Goal: Task Accomplishment & Management: Complete application form

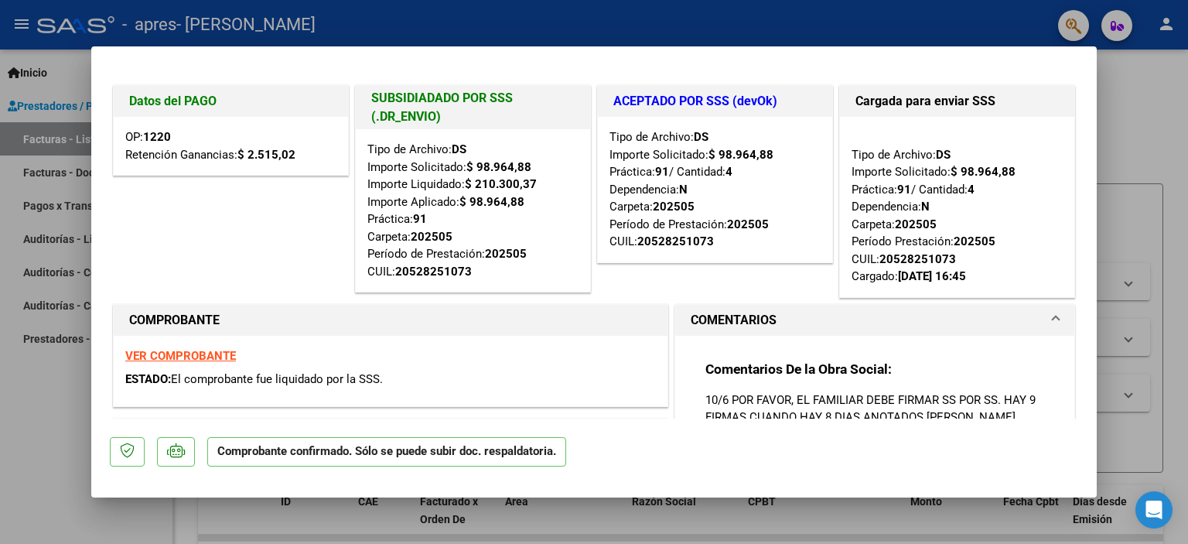
click at [220, 358] on strong "VER COMPROBANTE" at bounding box center [180, 356] width 111 height 14
click at [624, 18] on div at bounding box center [594, 272] width 1188 height 544
type input "$ 0,00"
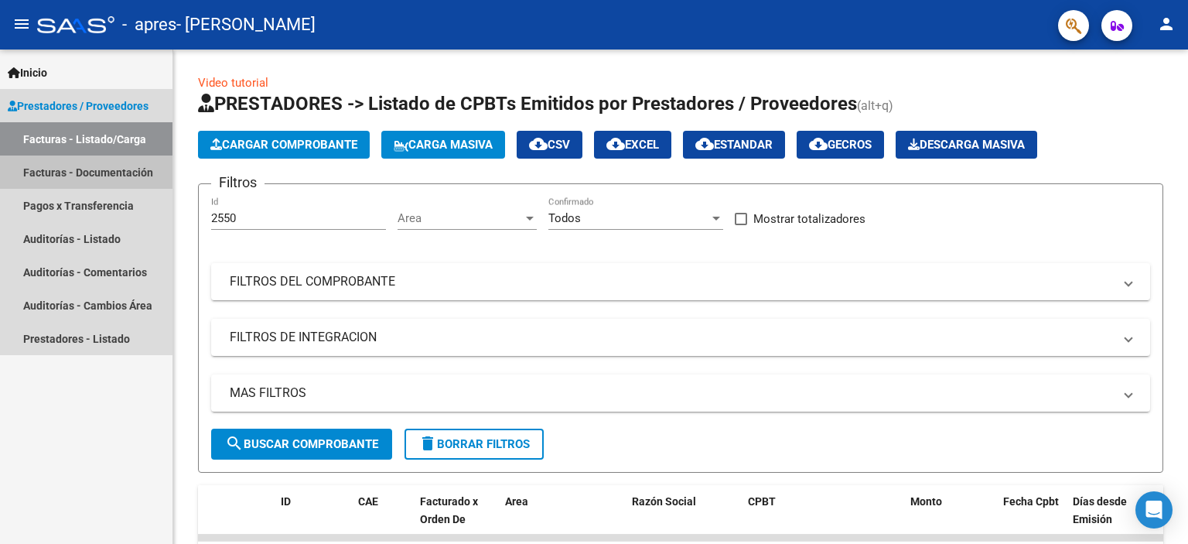
click at [83, 172] on link "Facturas - Documentación" at bounding box center [86, 171] width 172 height 33
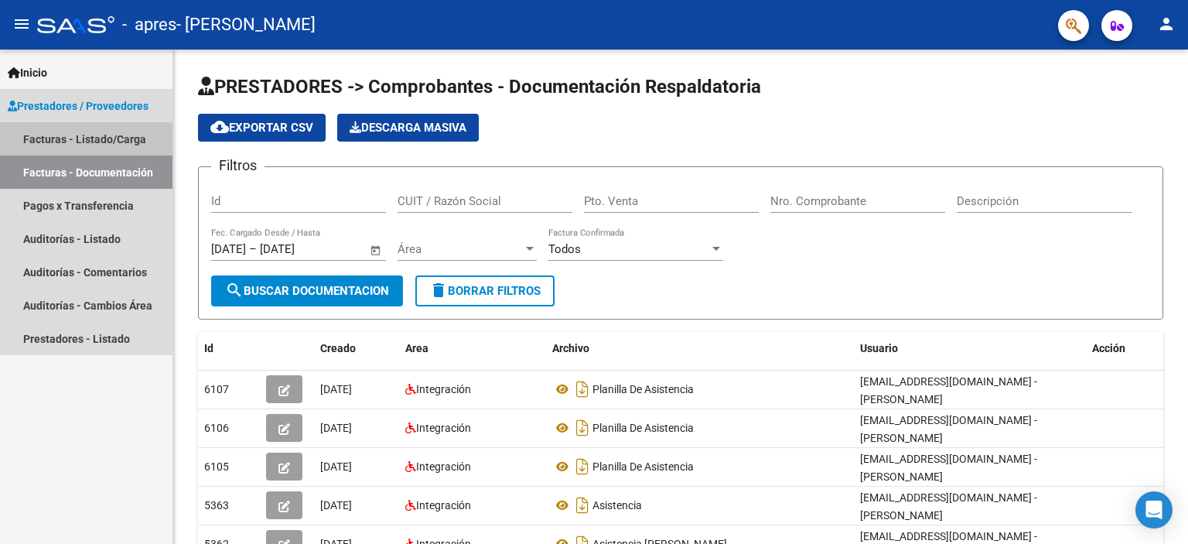
click at [49, 129] on link "Facturas - Listado/Carga" at bounding box center [86, 138] width 172 height 33
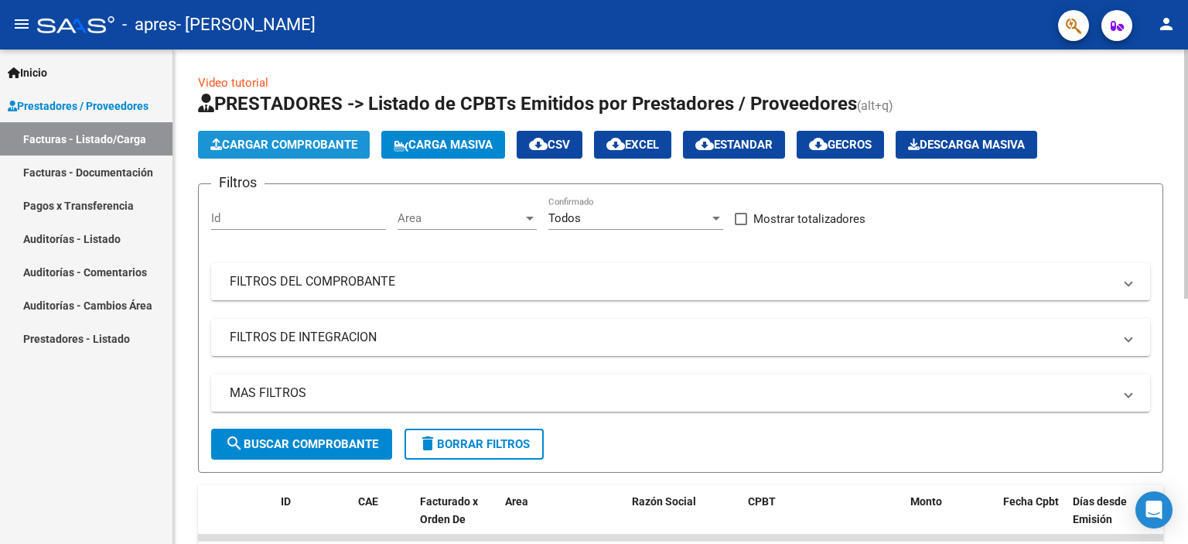
click at [254, 138] on span "Cargar Comprobante" at bounding box center [283, 145] width 147 height 14
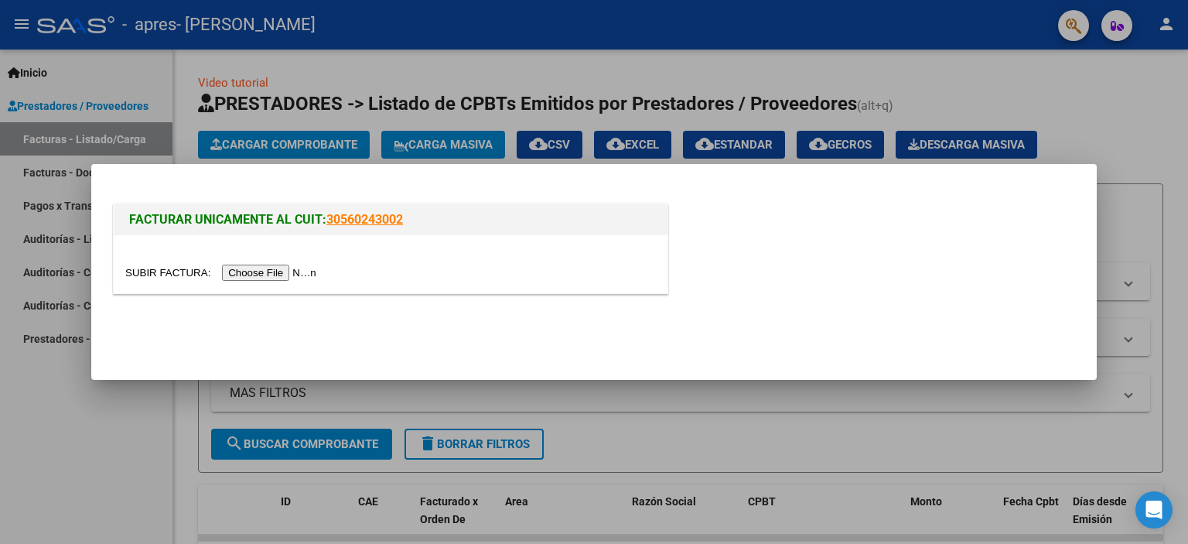
click at [245, 274] on input "file" at bounding box center [223, 273] width 196 height 16
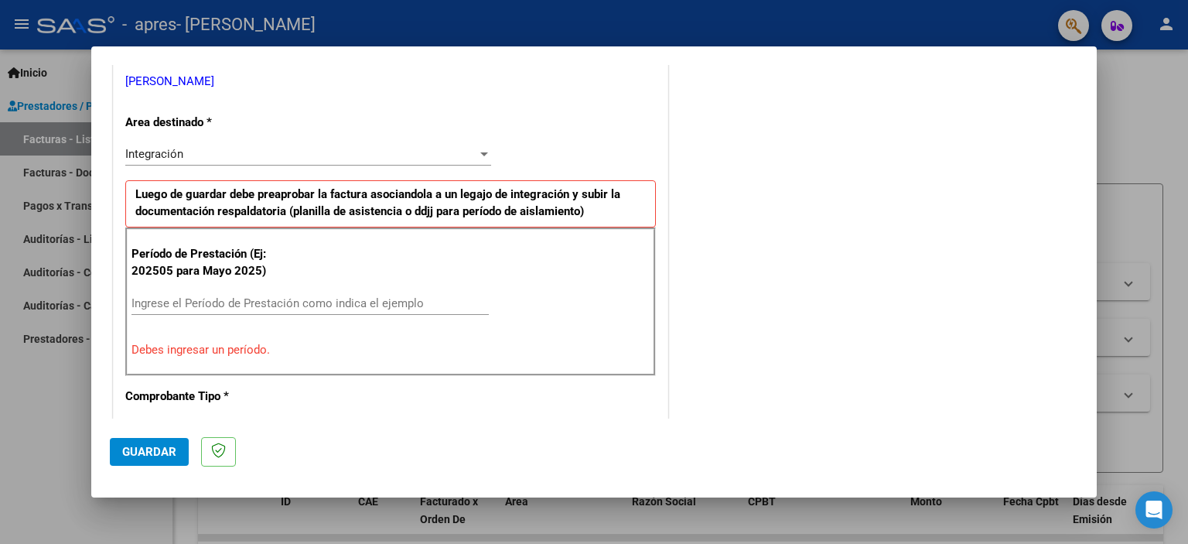
scroll to position [325, 0]
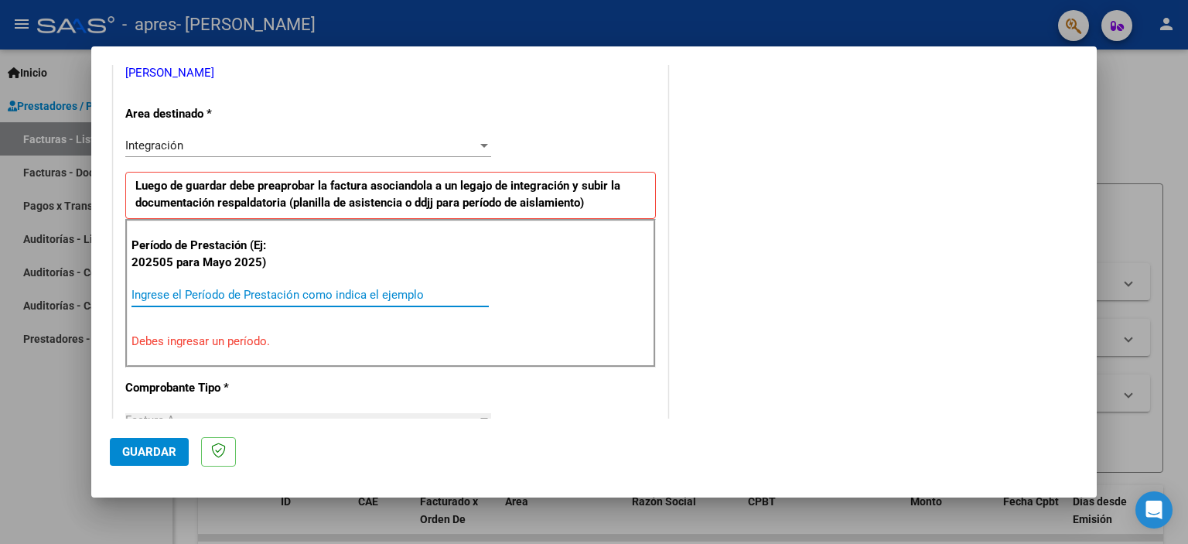
click at [210, 293] on input "Ingrese el Período de Prestación como indica el ejemplo" at bounding box center [309, 295] width 357 height 14
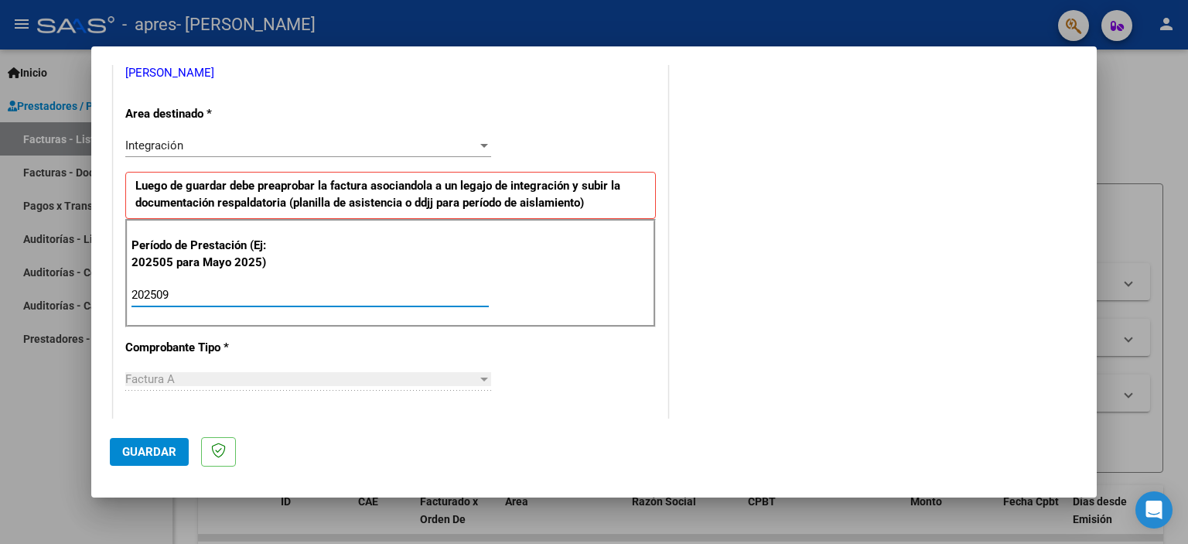
type input "202509"
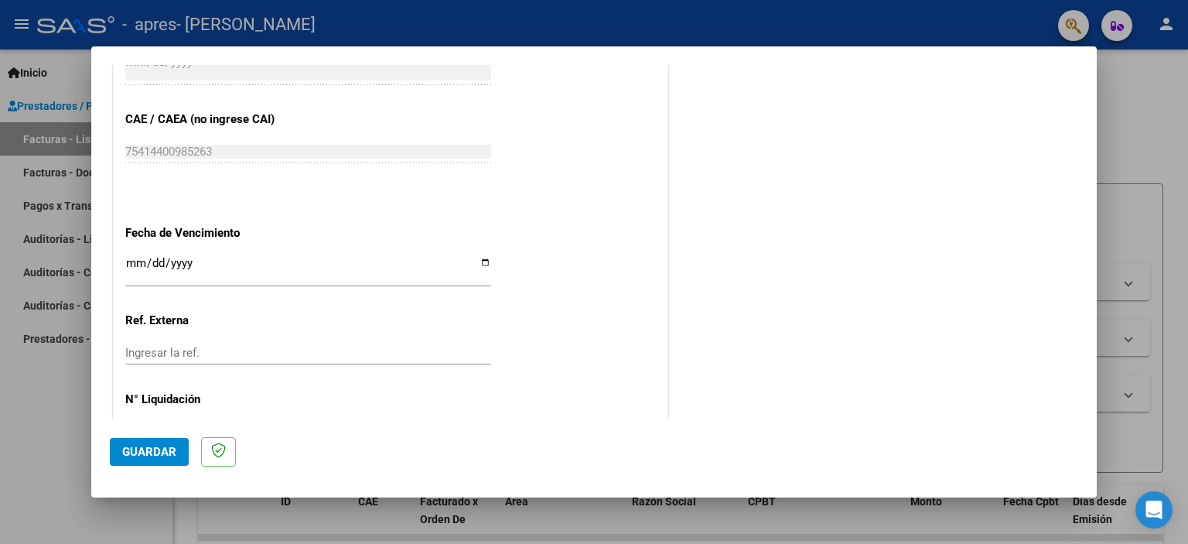
scroll to position [959, 0]
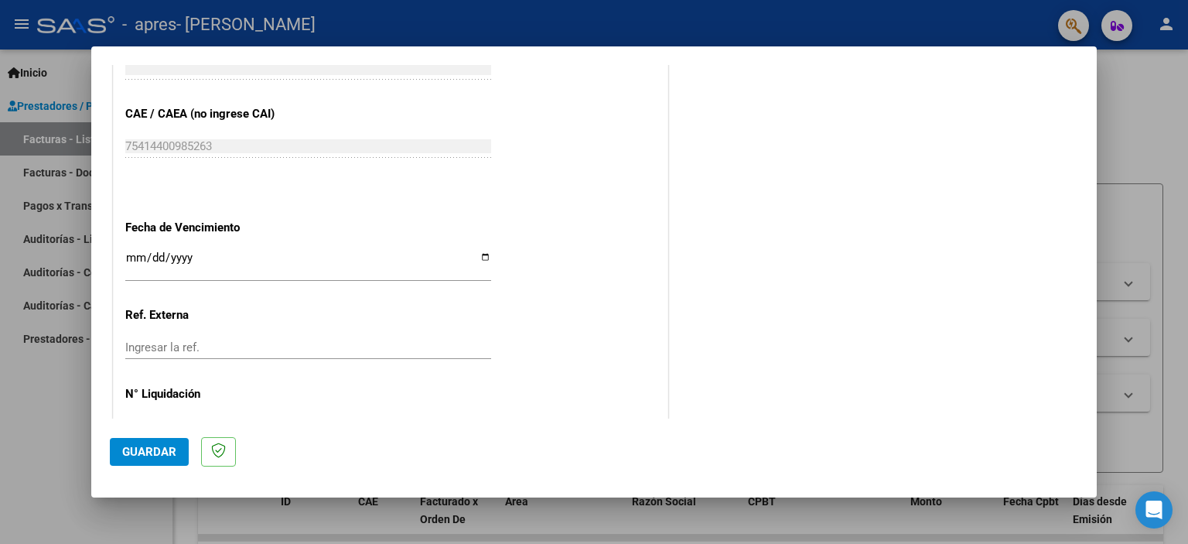
click at [130, 254] on input "Ingresar la fecha" at bounding box center [308, 263] width 366 height 25
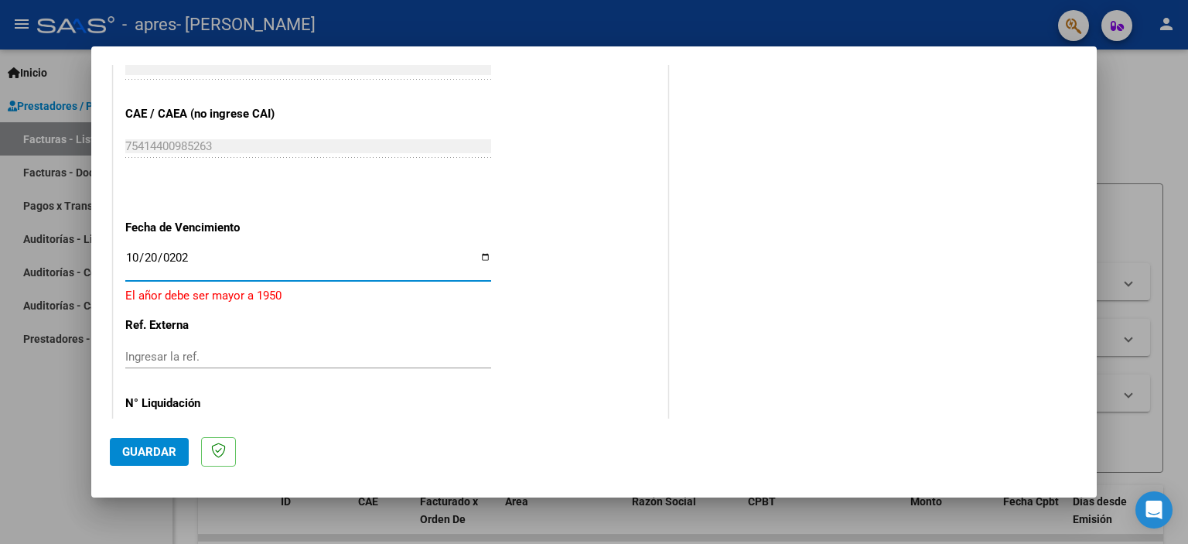
type input "[DATE]"
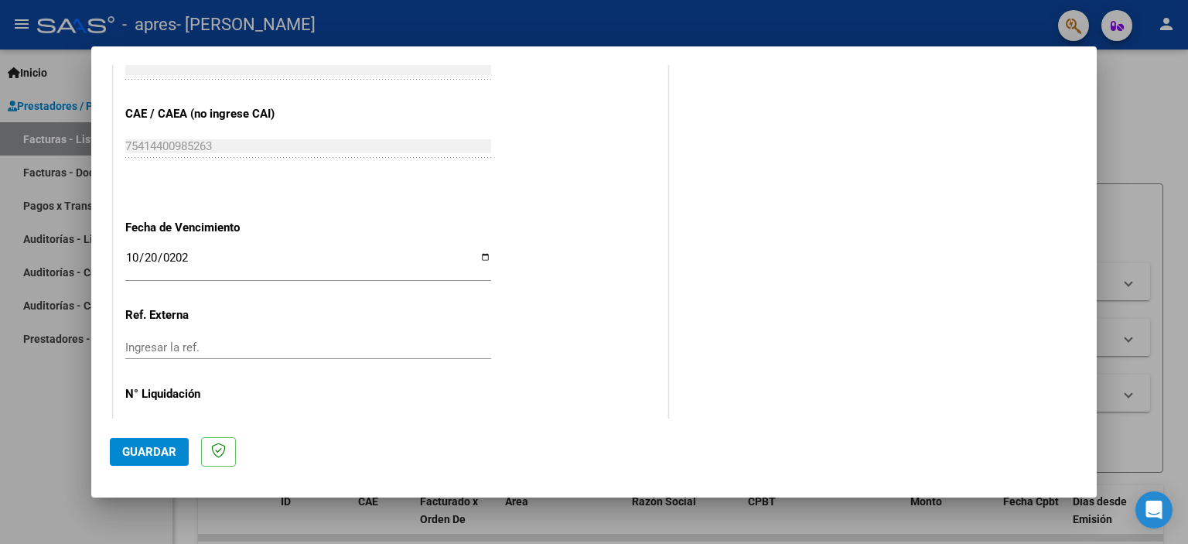
scroll to position [1005, 0]
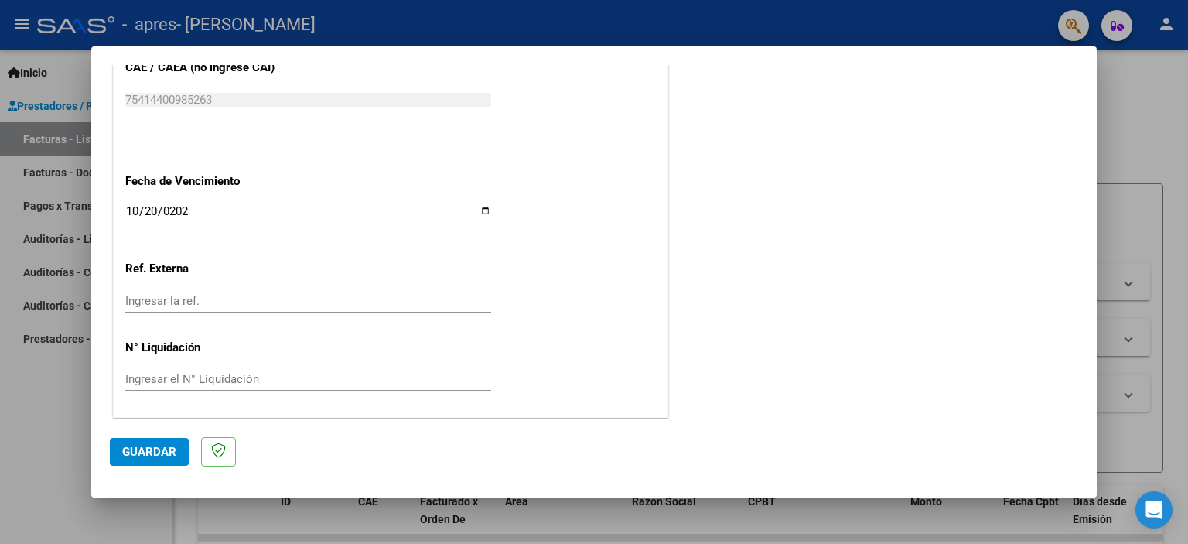
click at [145, 454] on span "Guardar" at bounding box center [149, 452] width 54 height 14
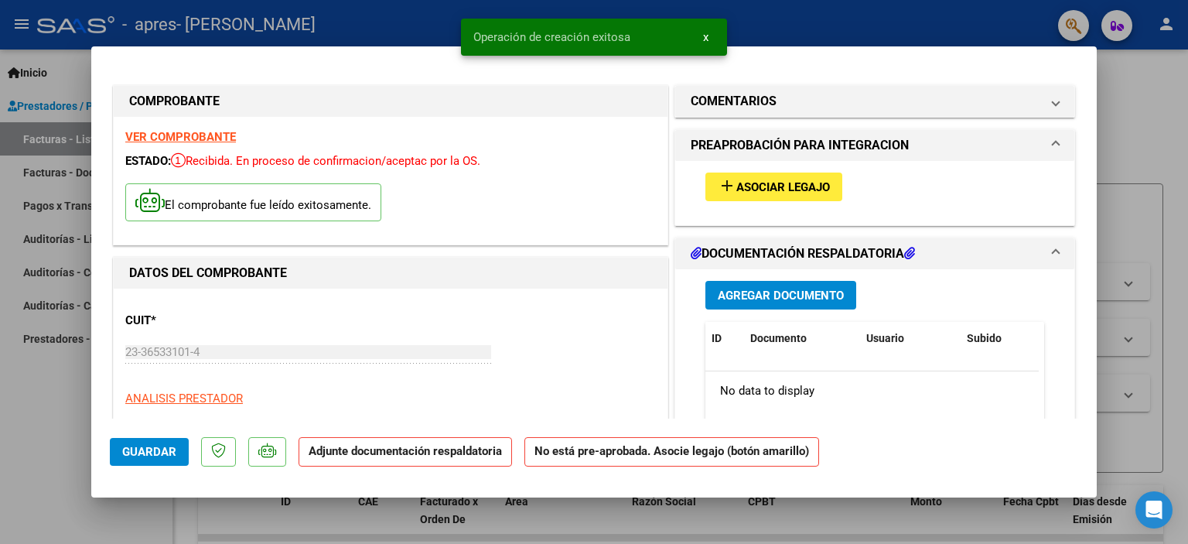
click at [736, 193] on span "Asociar Legajo" at bounding box center [783, 187] width 94 height 14
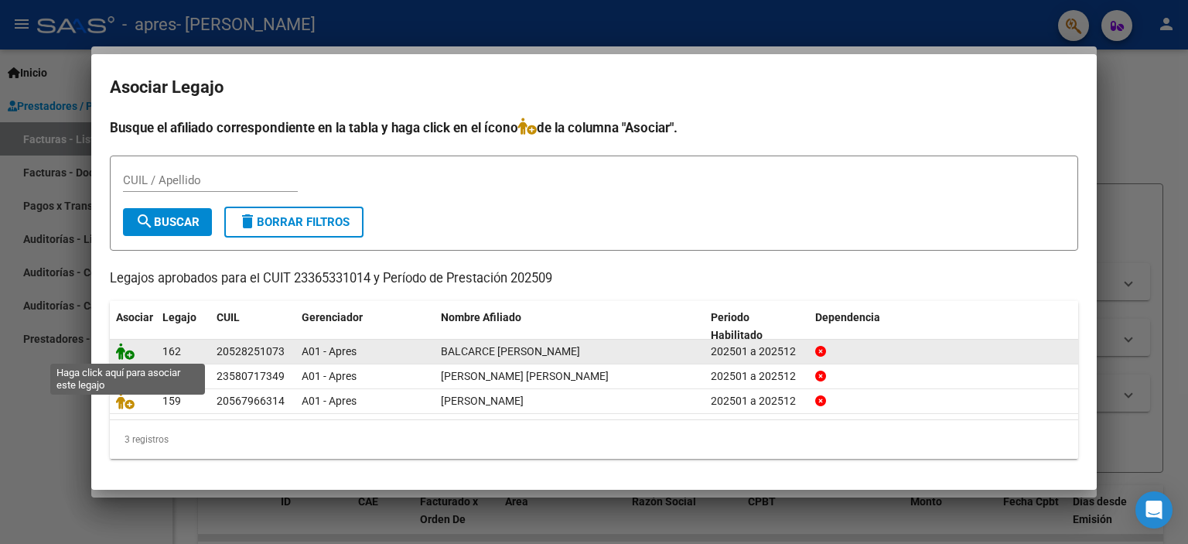
click at [127, 352] on icon at bounding box center [125, 351] width 19 height 17
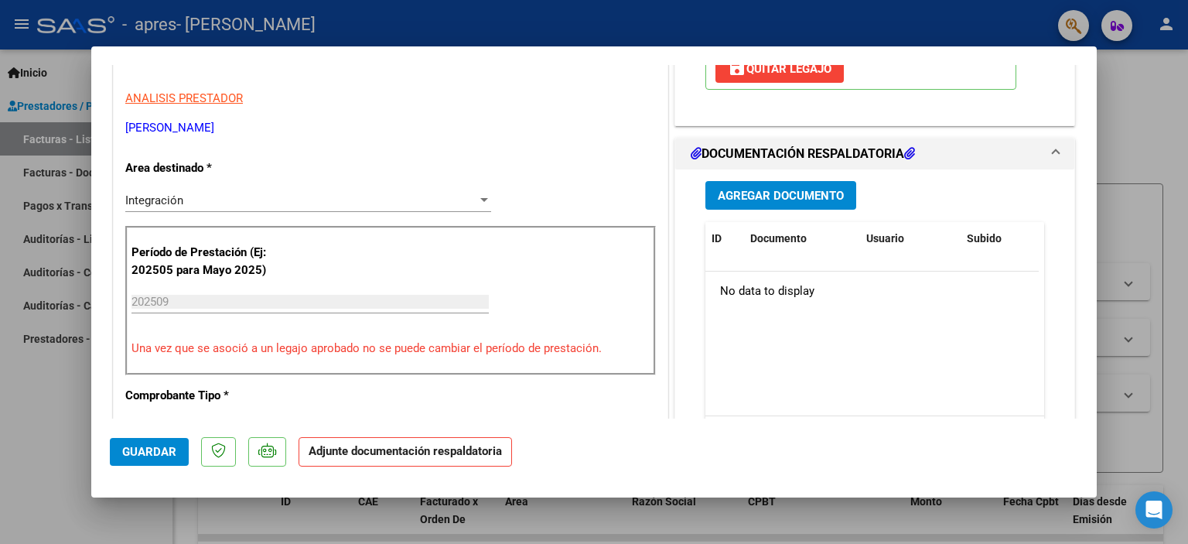
scroll to position [309, 0]
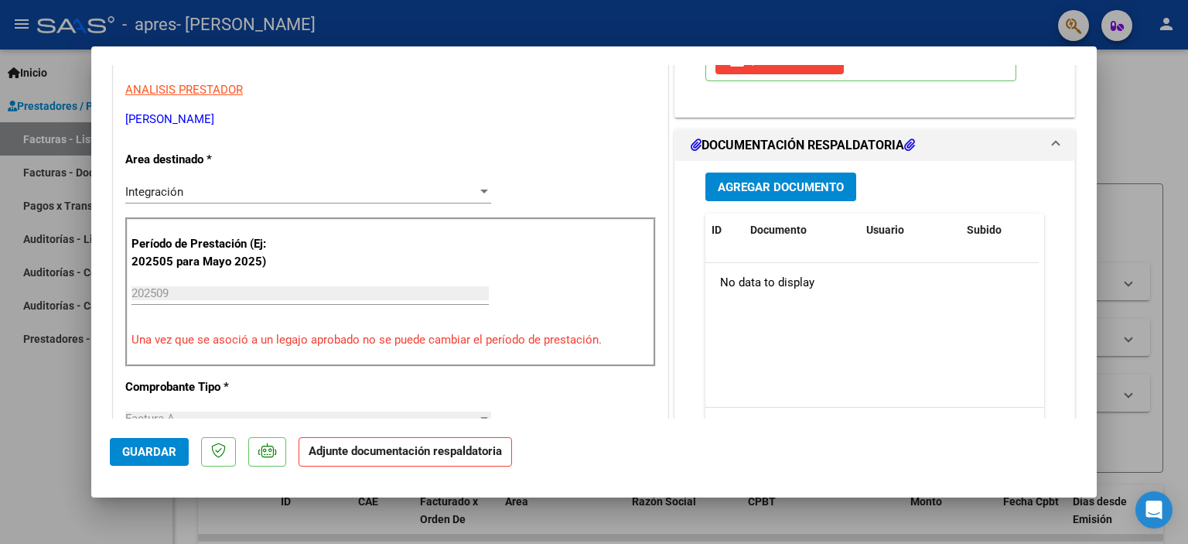
click at [841, 185] on button "Agregar Documento" at bounding box center [780, 186] width 151 height 29
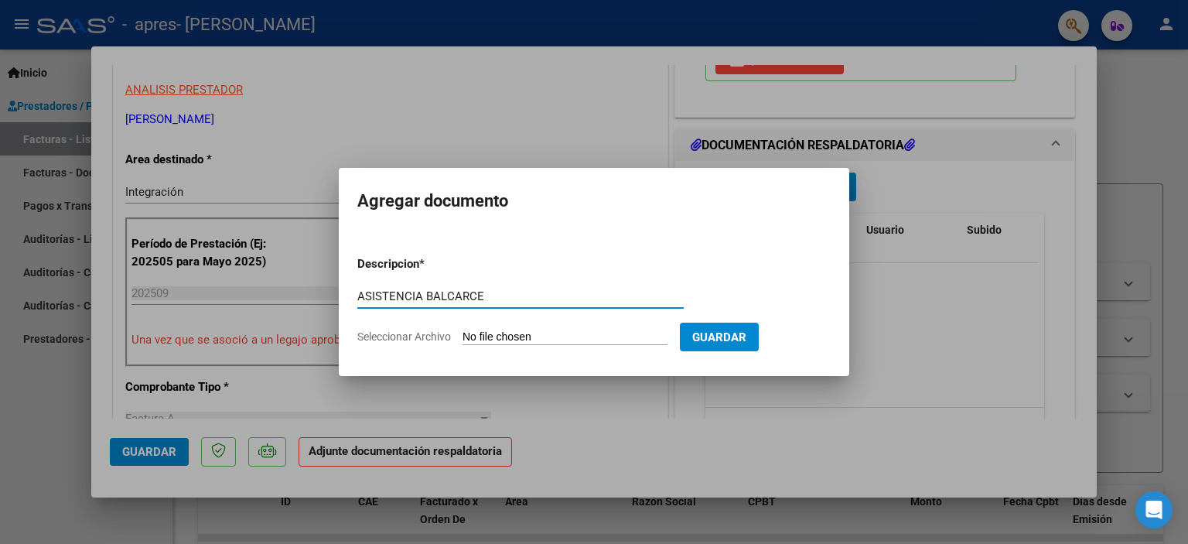
type input "ASISTENCIA BALCARCE"
click at [548, 340] on input "Seleccionar Archivo" at bounding box center [564, 337] width 205 height 15
click at [569, 340] on input "Seleccionar Archivo" at bounding box center [564, 337] width 205 height 15
type input "C:\fakepath\ASISTENCIA [PERSON_NAME].pdf"
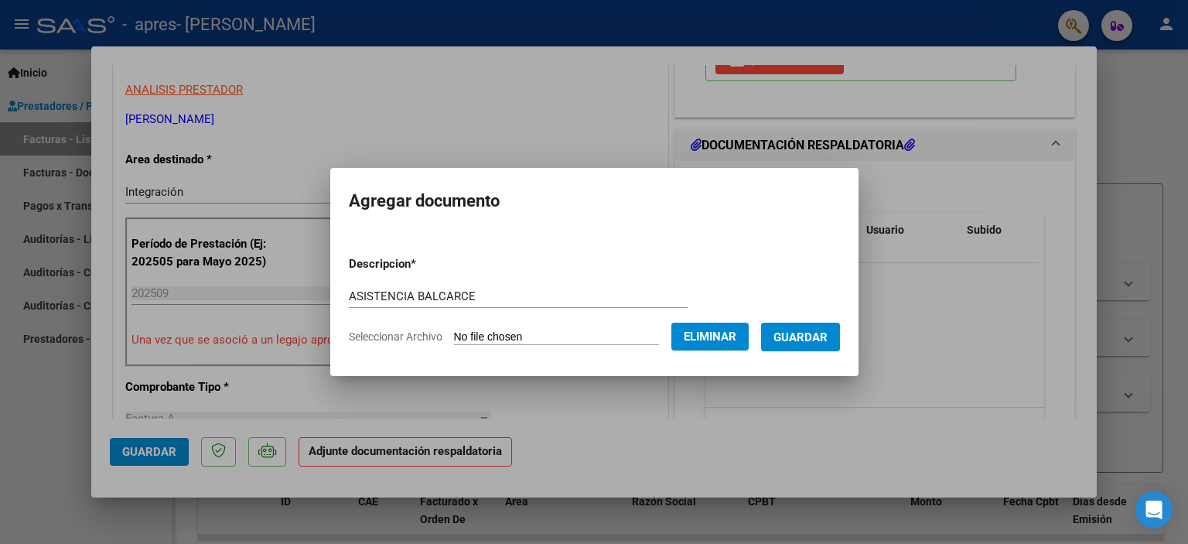
click at [828, 340] on span "Guardar" at bounding box center [800, 337] width 54 height 14
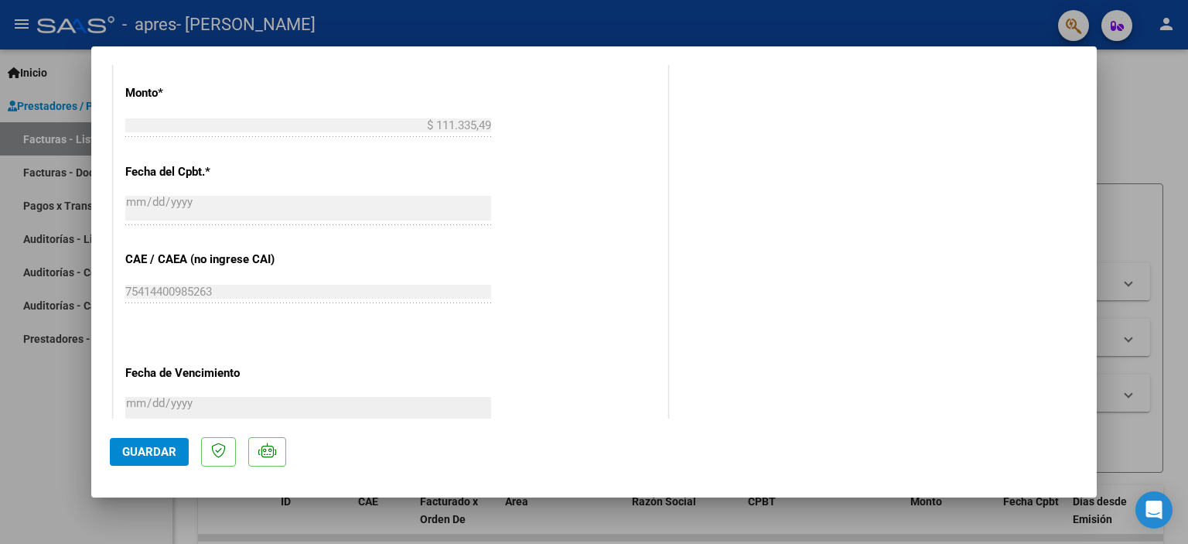
scroll to position [1029, 0]
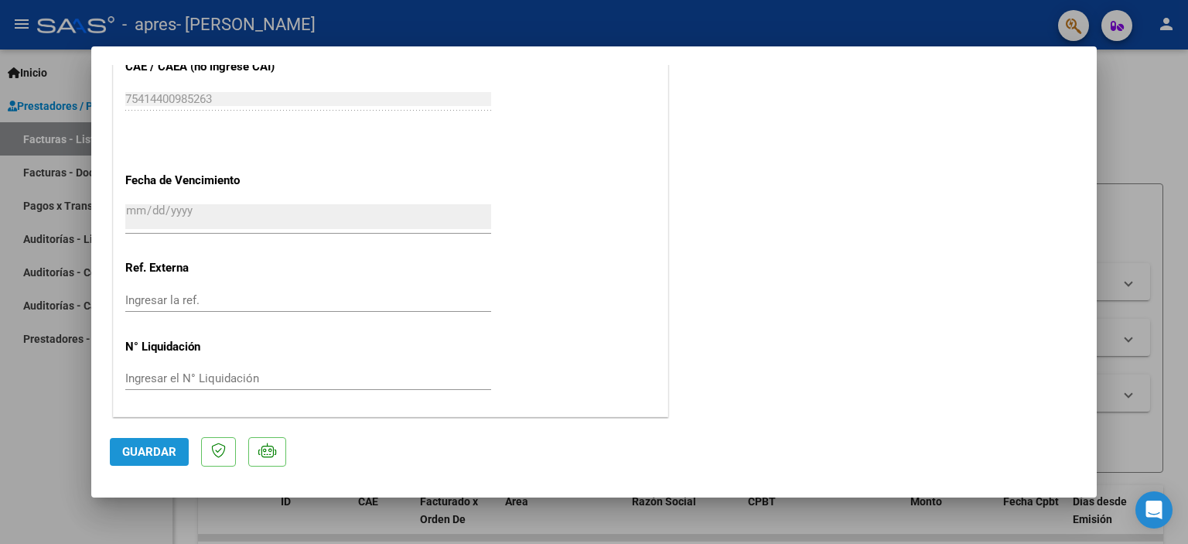
click at [141, 449] on span "Guardar" at bounding box center [149, 452] width 54 height 14
click at [155, 452] on span "Guardar" at bounding box center [149, 452] width 54 height 14
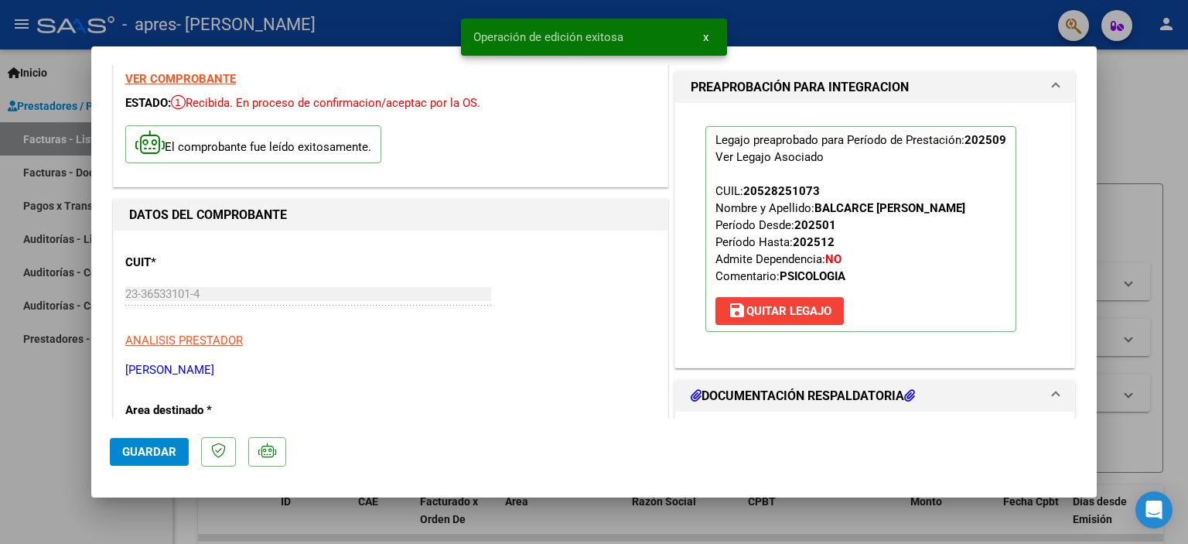
scroll to position [21, 0]
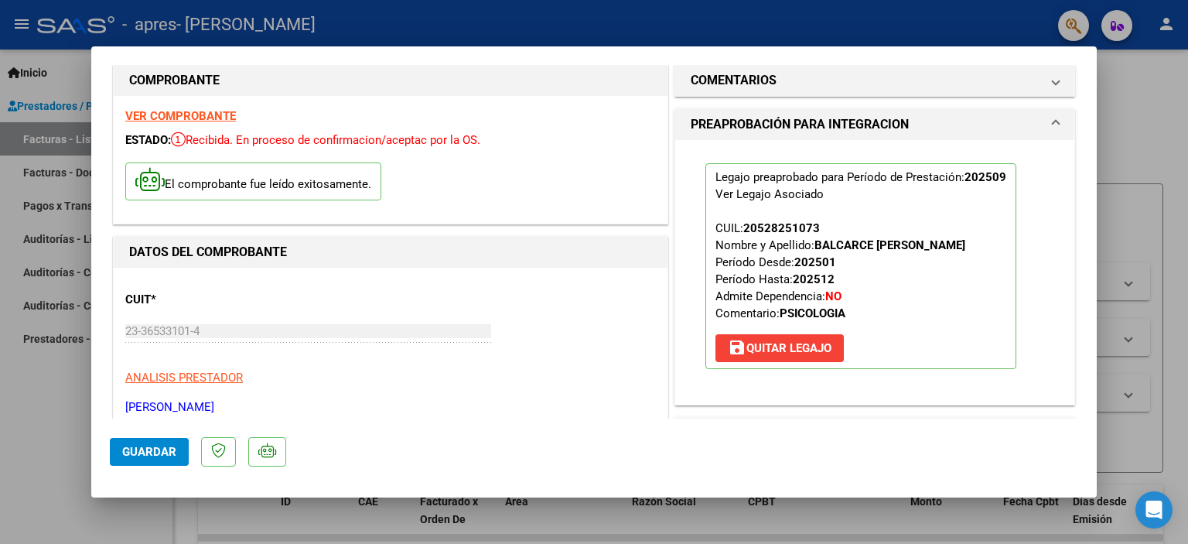
click at [1154, 98] on div at bounding box center [594, 272] width 1188 height 544
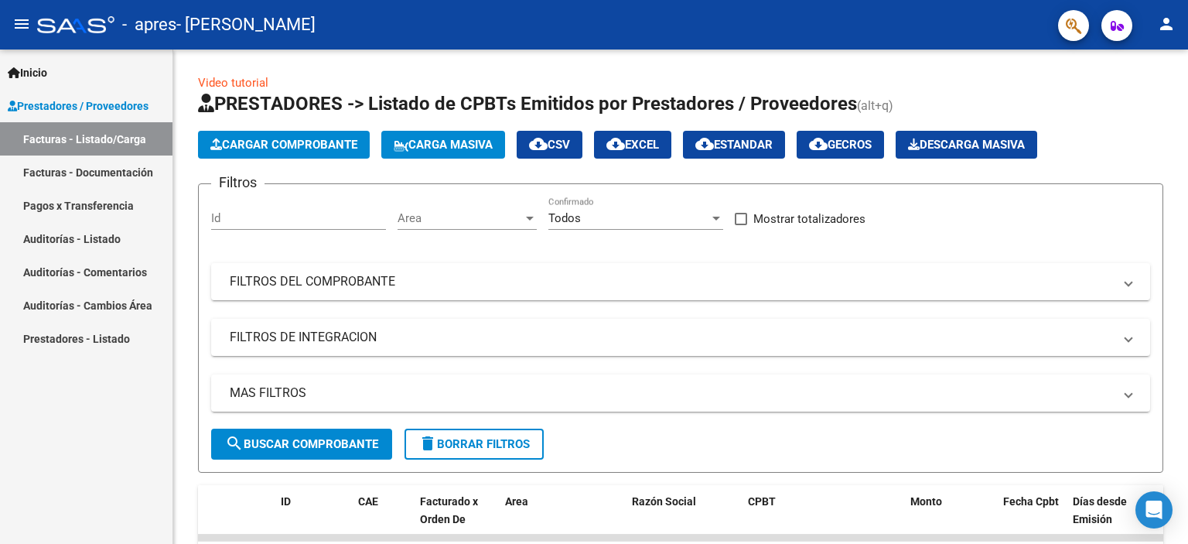
click at [131, 134] on link "Facturas - Listado/Carga" at bounding box center [86, 138] width 172 height 33
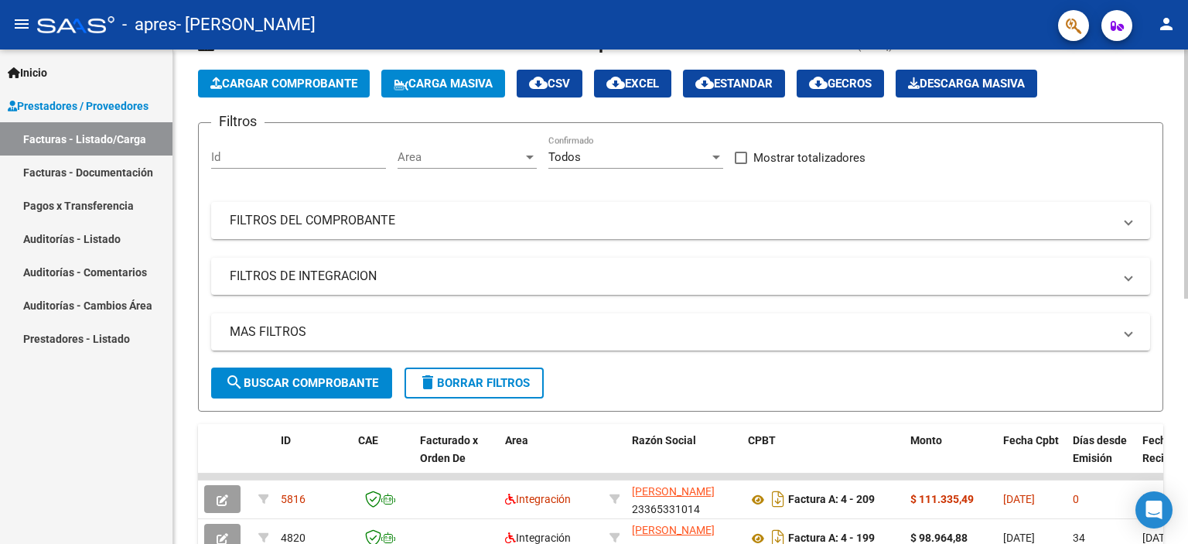
scroll to position [0, 0]
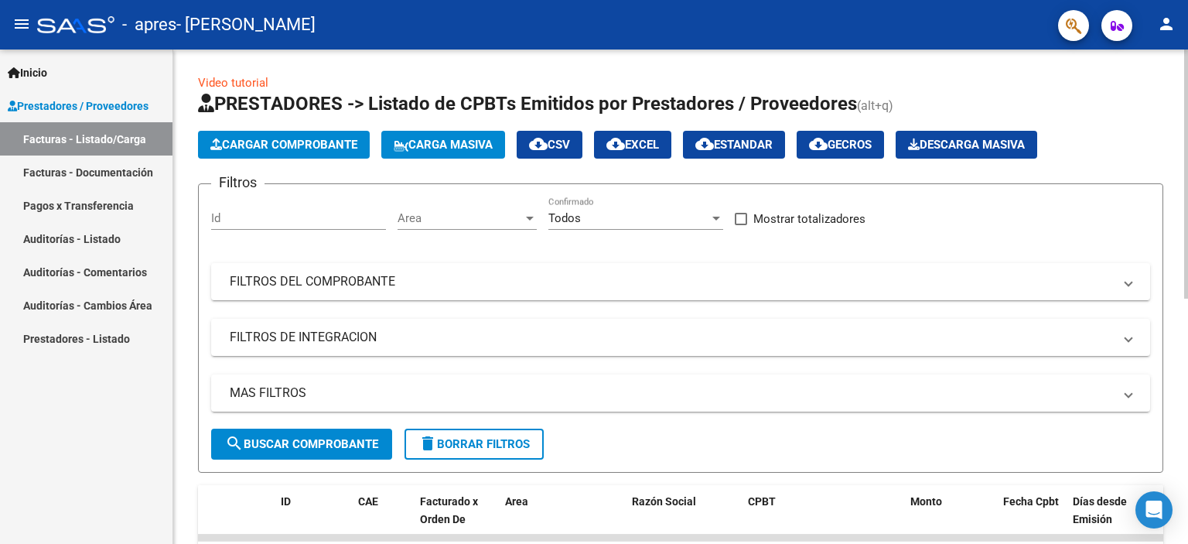
click at [1157, 70] on div "Video tutorial PRESTADORES -> Listado de CPBTs Emitidos por Prestadores / Prove…" at bounding box center [682, 535] width 1019 height 972
click at [249, 140] on span "Cargar Comprobante" at bounding box center [283, 145] width 147 height 14
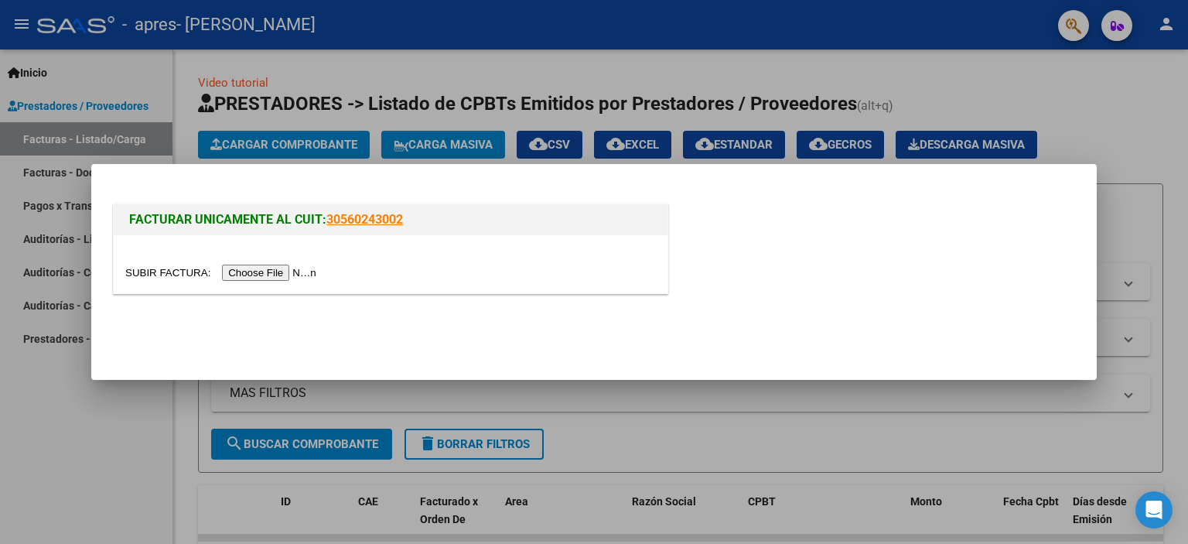
click at [249, 271] on input "file" at bounding box center [223, 273] width 196 height 16
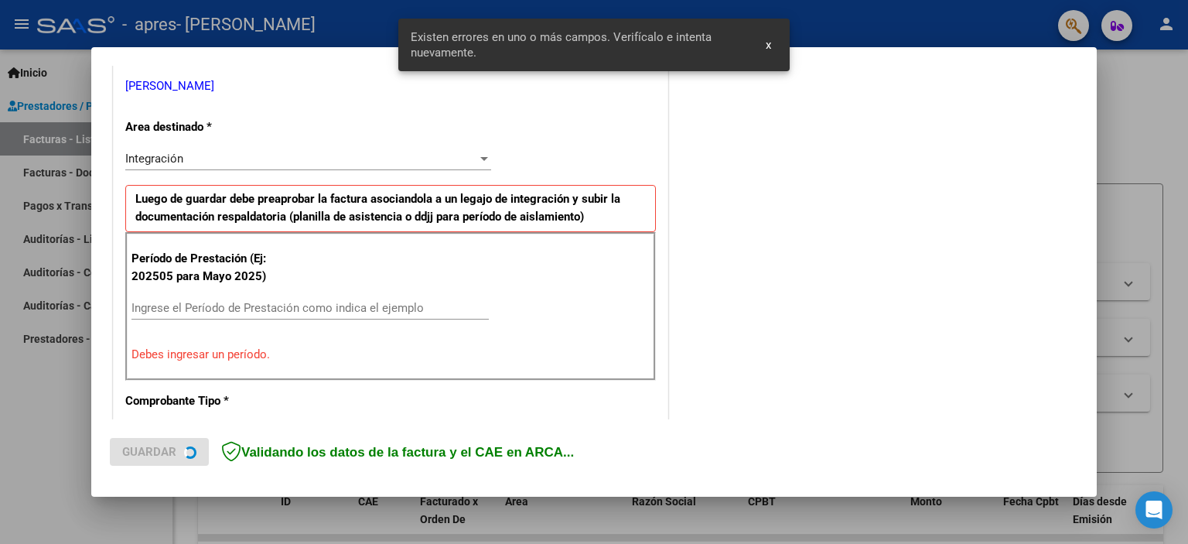
scroll to position [331, 0]
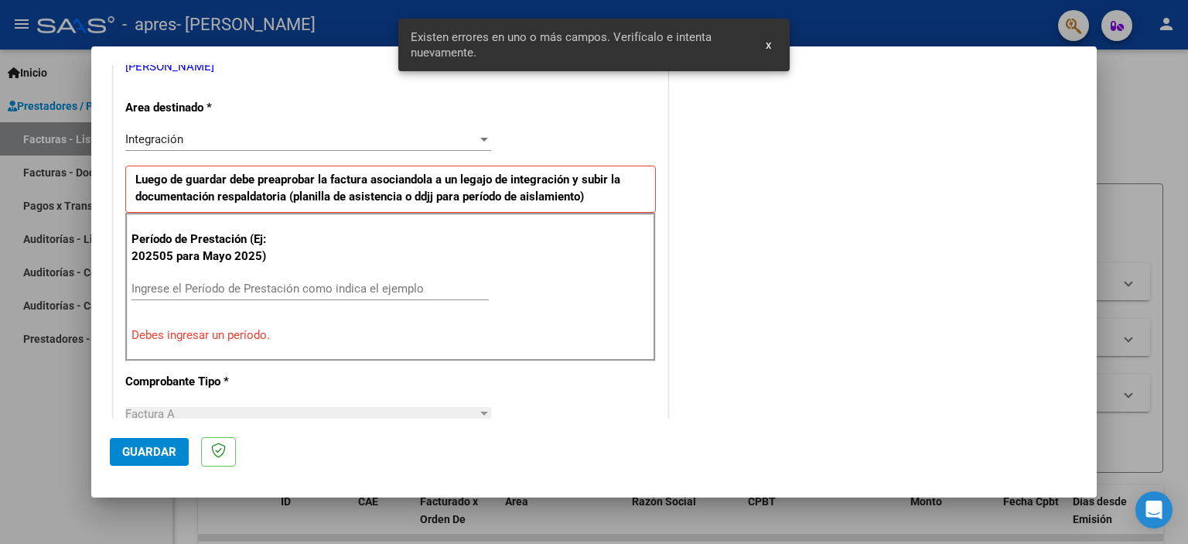
click at [224, 283] on input "Ingrese el Período de Prestación como indica el ejemplo" at bounding box center [309, 289] width 357 height 14
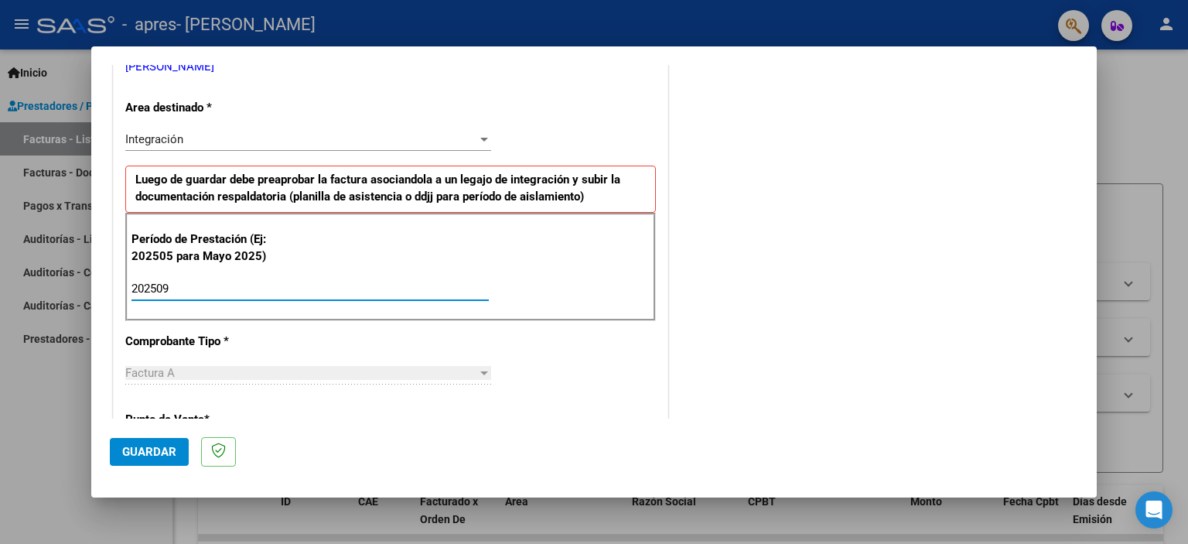
type input "202509"
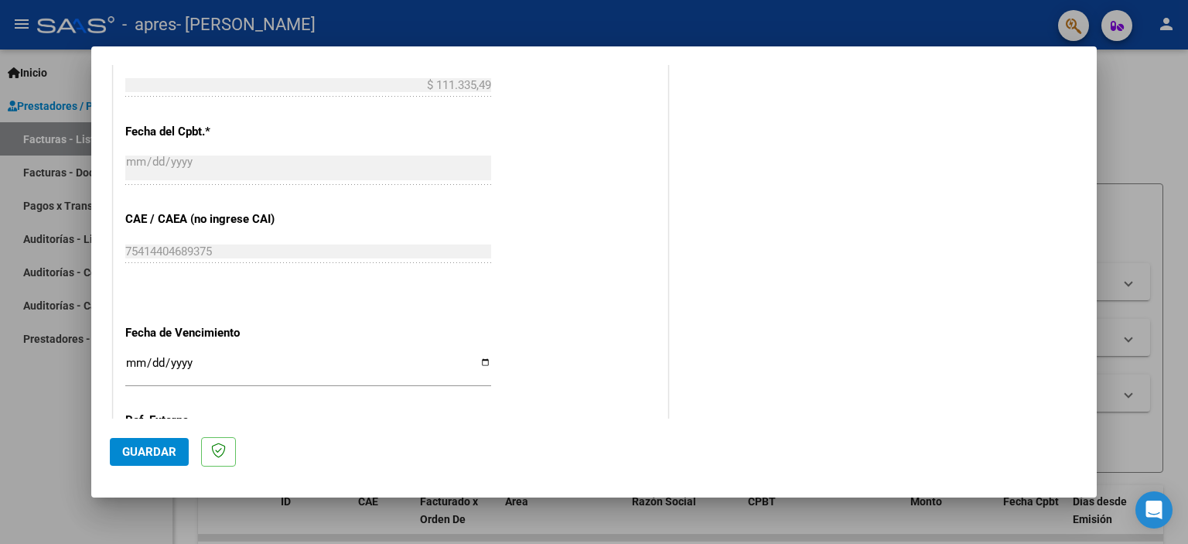
scroll to position [865, 0]
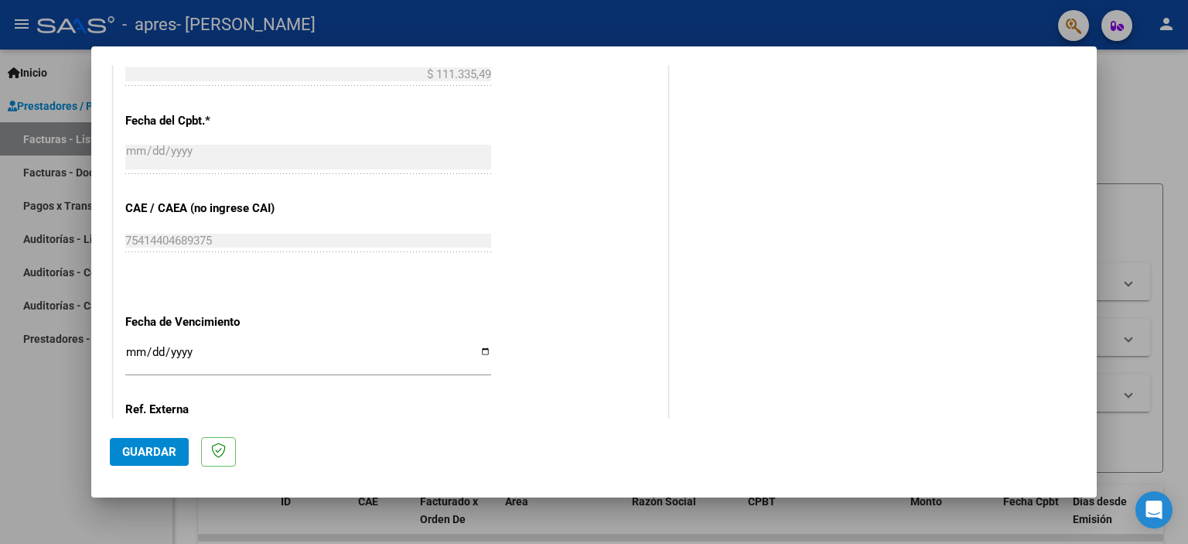
click at [131, 346] on input "Ingresar la fecha" at bounding box center [308, 358] width 366 height 25
type input "[DATE]"
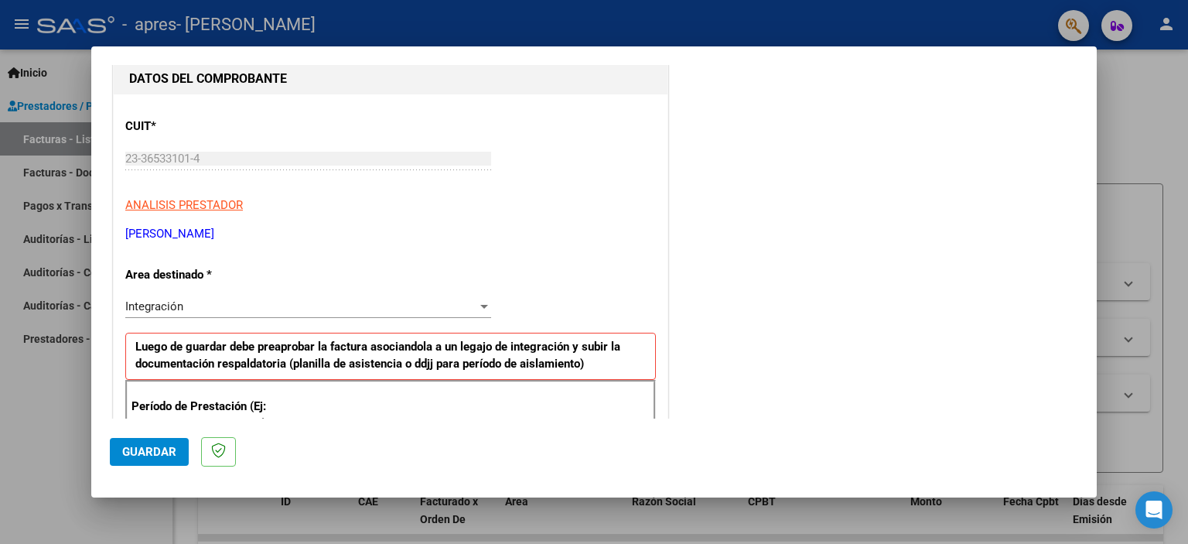
scroll to position [162, 0]
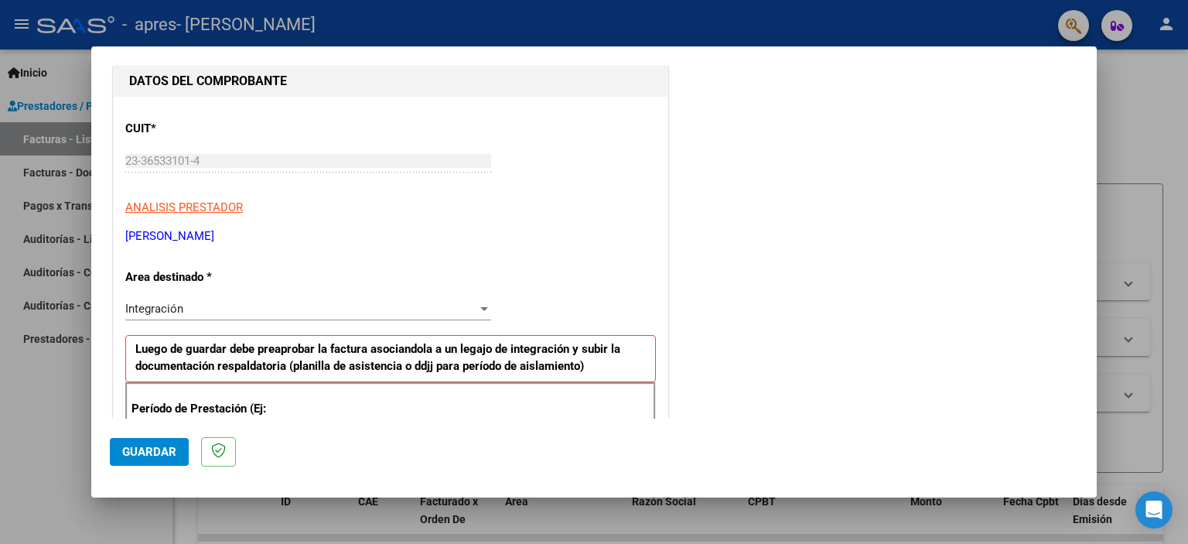
click at [200, 312] on div "Integración" at bounding box center [301, 309] width 352 height 14
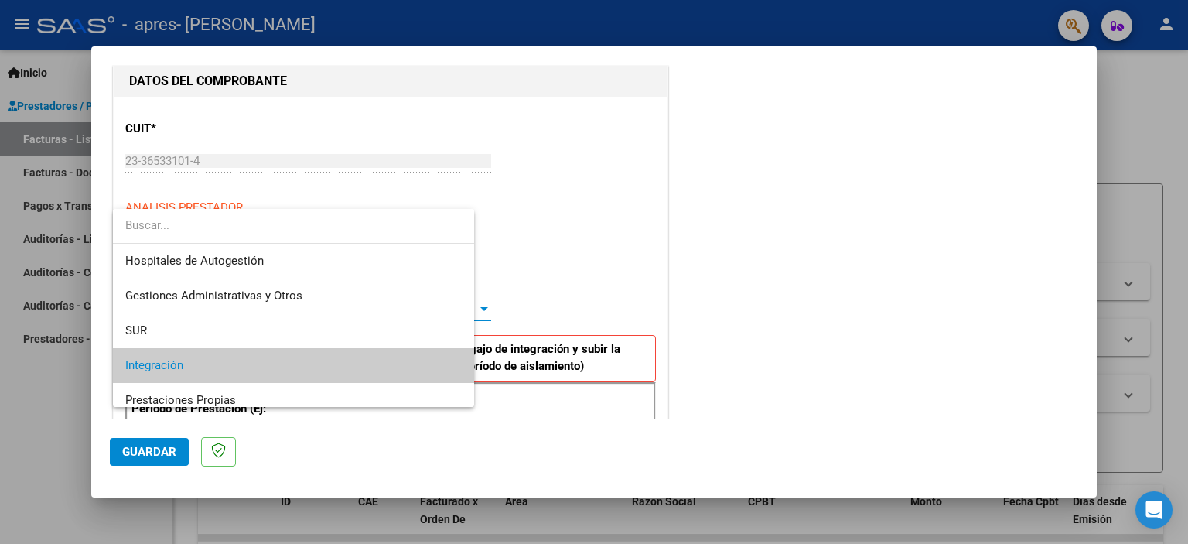
scroll to position [57, 0]
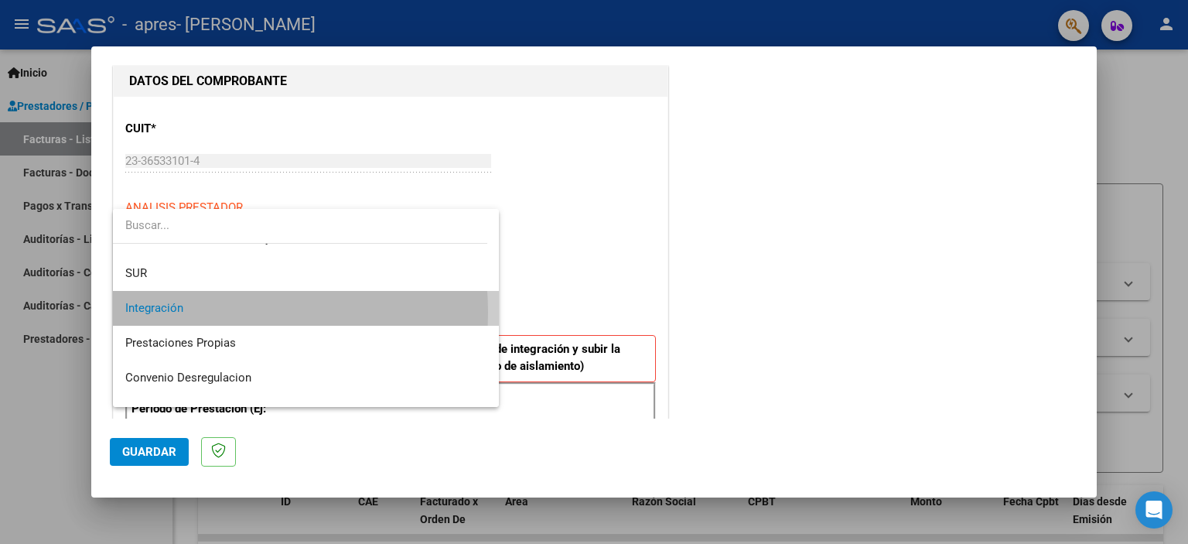
click at [200, 312] on span "Integración" at bounding box center [306, 308] width 362 height 35
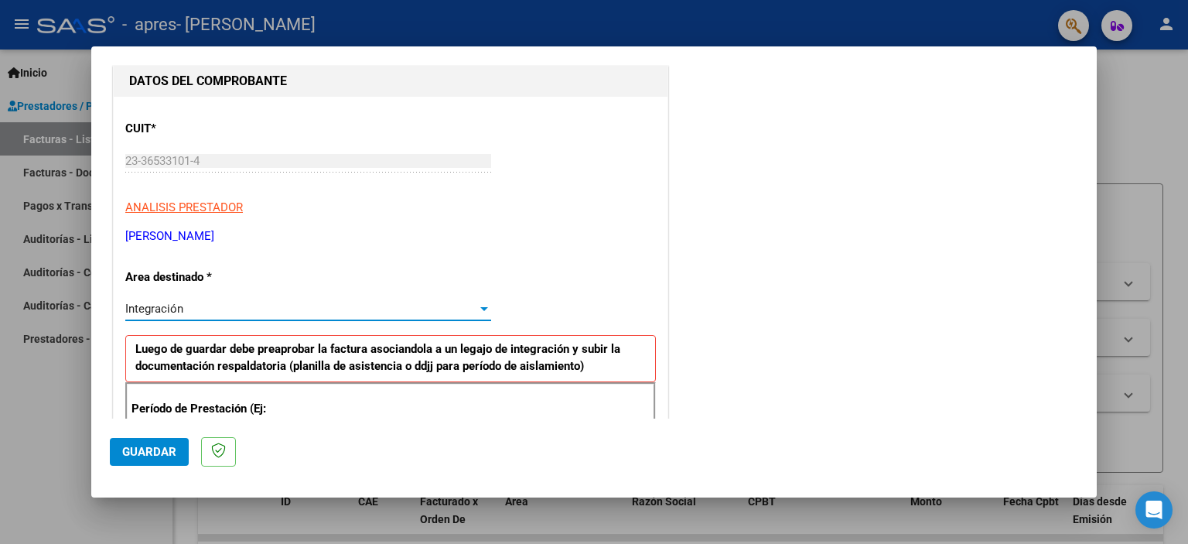
click at [137, 451] on span "Guardar" at bounding box center [149, 452] width 54 height 14
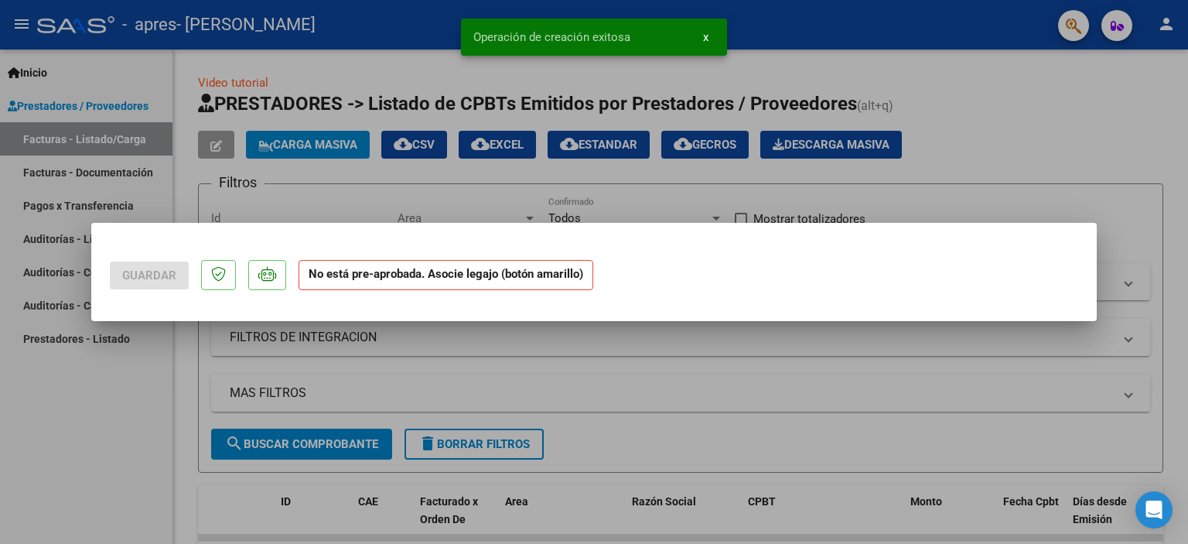
scroll to position [0, 0]
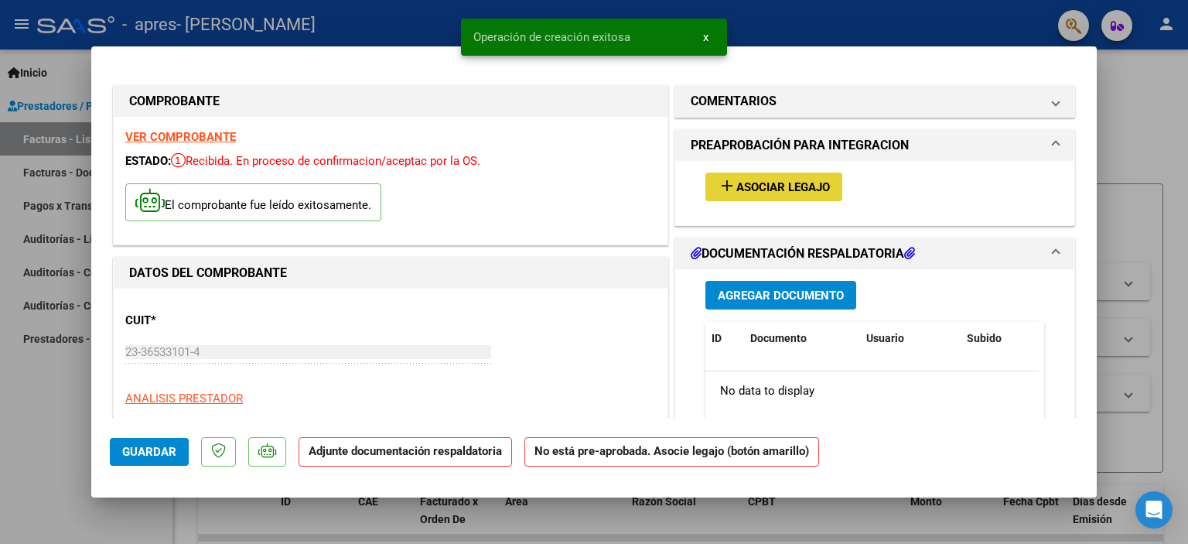
click at [736, 191] on span "Asociar Legajo" at bounding box center [783, 187] width 94 height 14
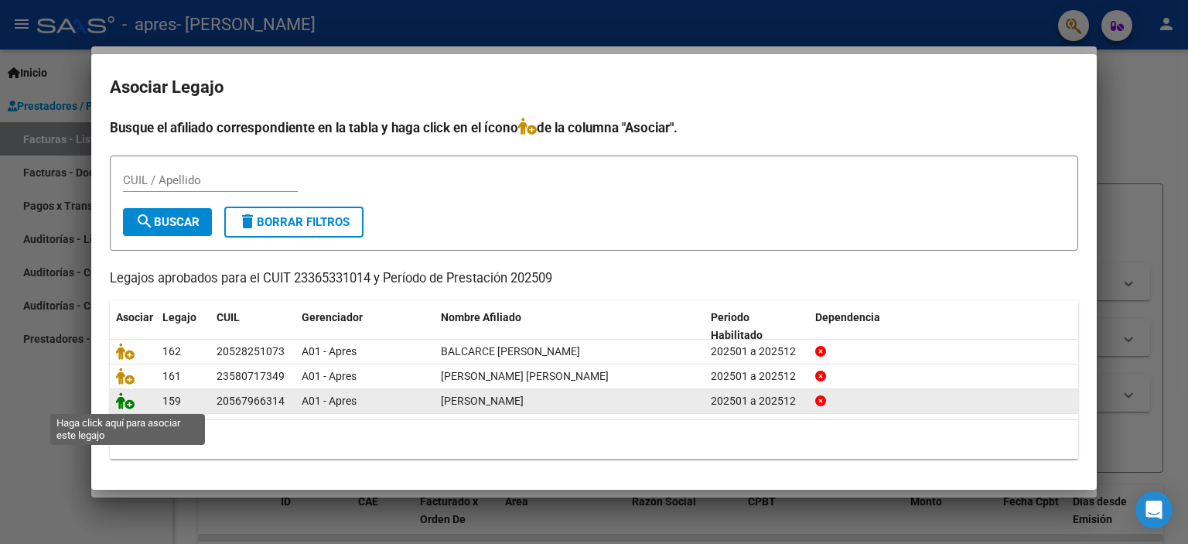
click at [126, 406] on icon at bounding box center [125, 400] width 19 height 17
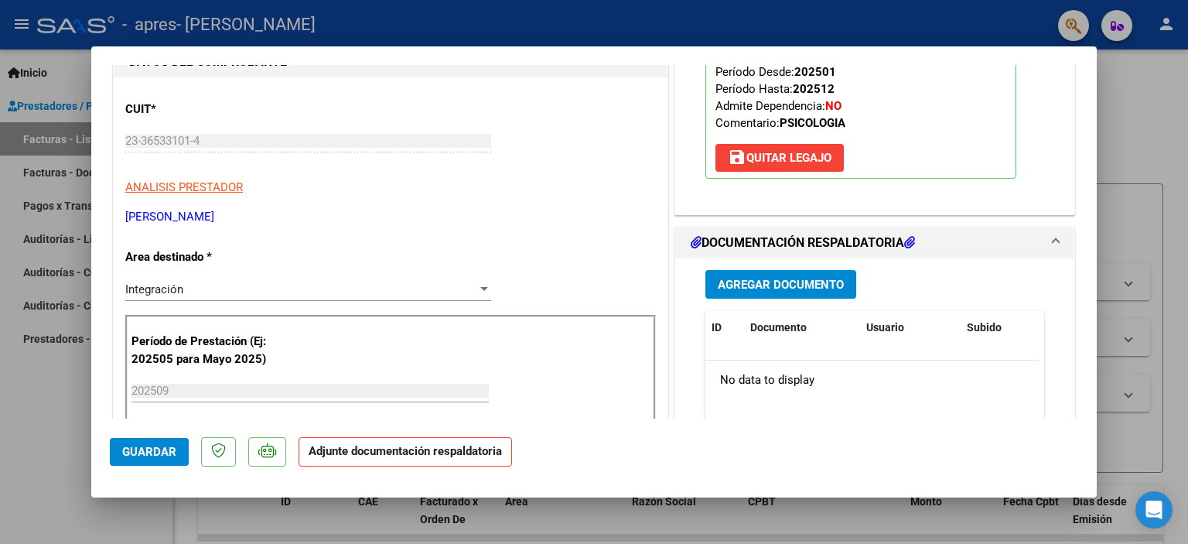
scroll to position [306, 0]
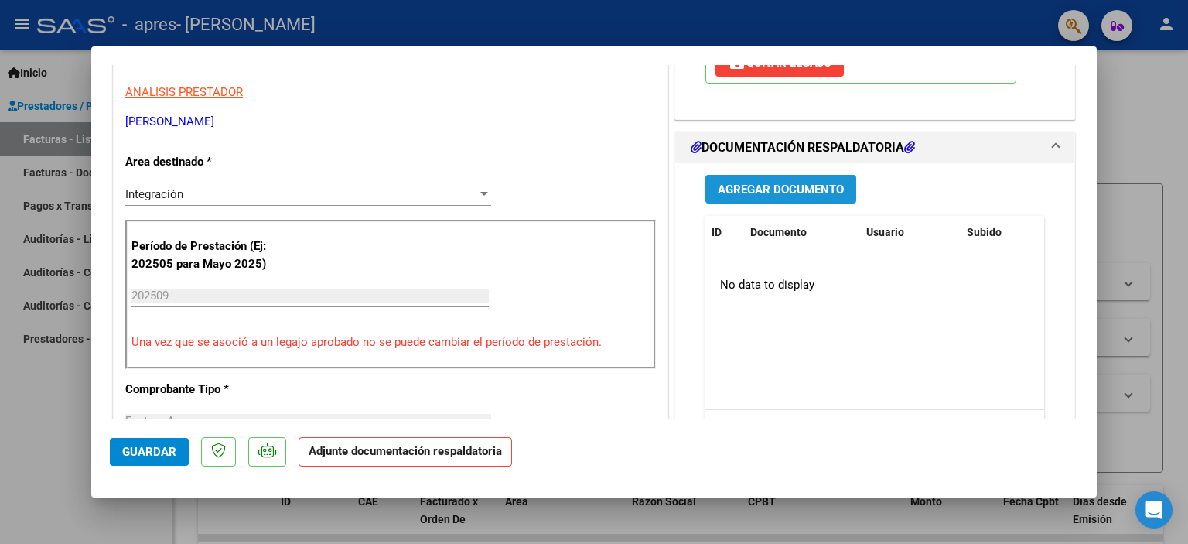
click at [814, 189] on span "Agregar Documento" at bounding box center [781, 190] width 126 height 14
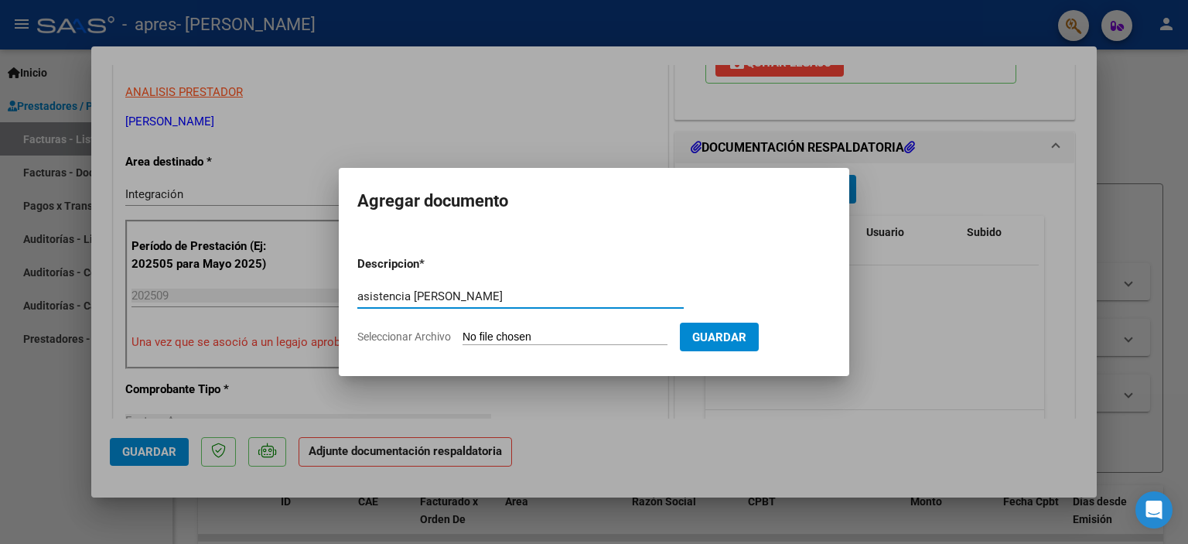
type input "asistencia [PERSON_NAME]"
click at [520, 336] on input "Seleccionar Archivo" at bounding box center [564, 337] width 205 height 15
type input "C:\fakepath\20251010-0104.pdf"
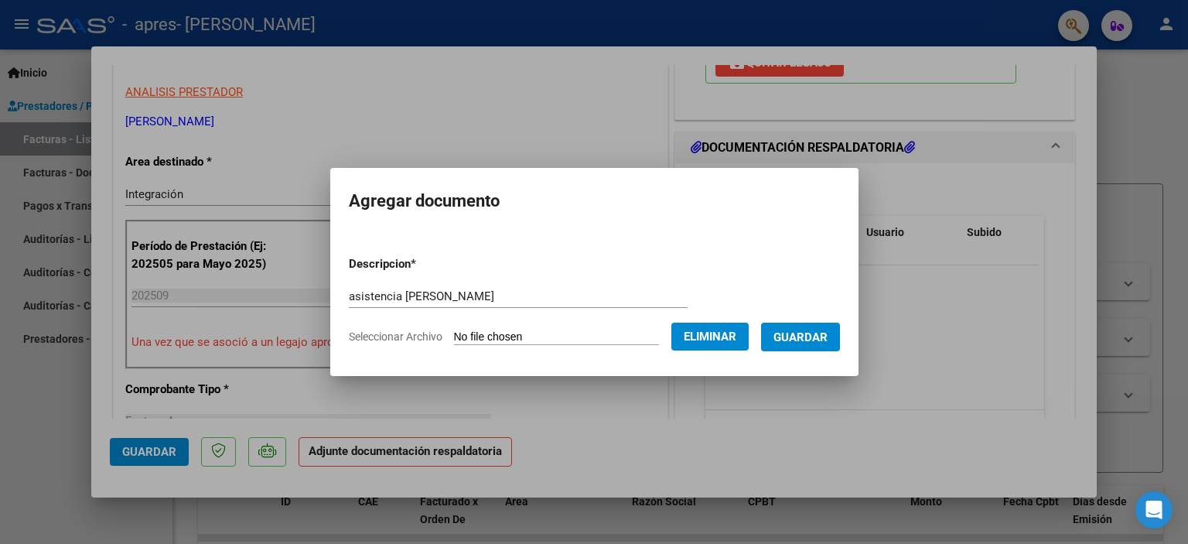
click at [804, 337] on span "Guardar" at bounding box center [800, 337] width 54 height 14
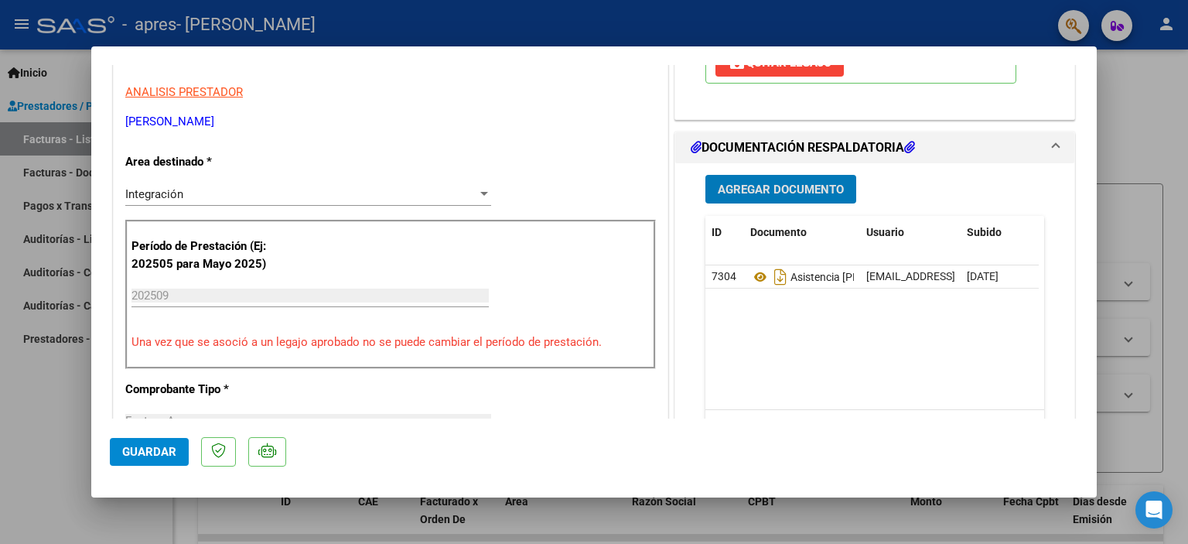
click at [164, 457] on span "Guardar" at bounding box center [149, 452] width 54 height 14
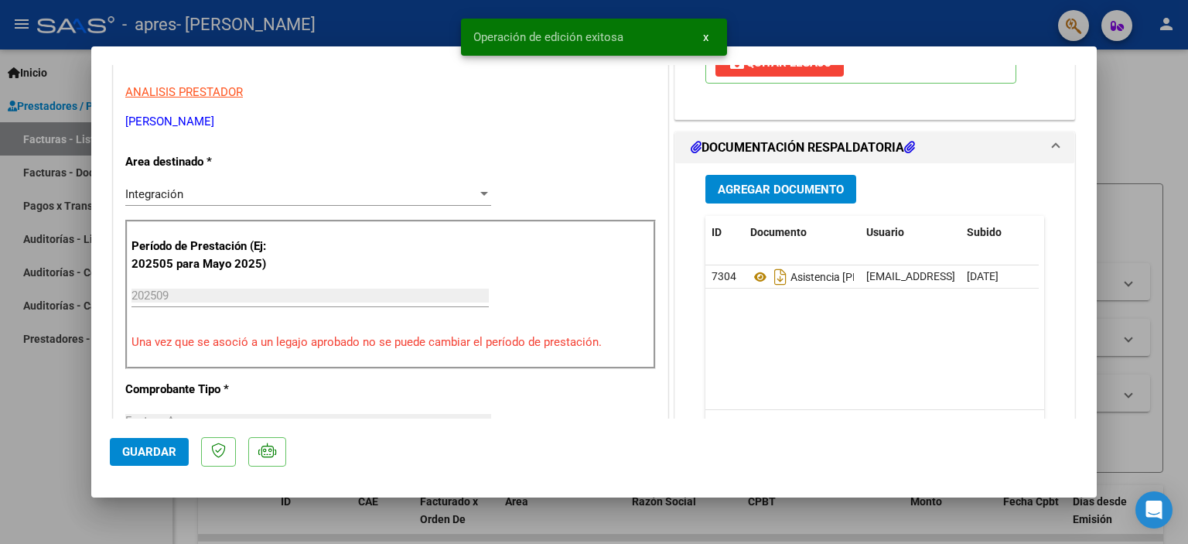
click at [1149, 143] on div at bounding box center [594, 272] width 1188 height 544
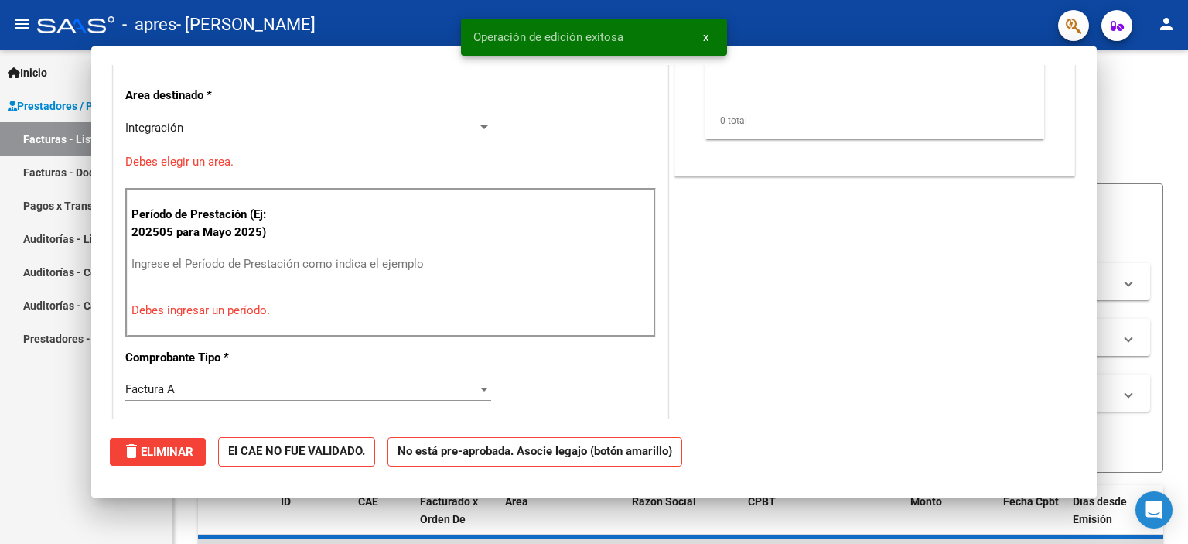
scroll to position [0, 0]
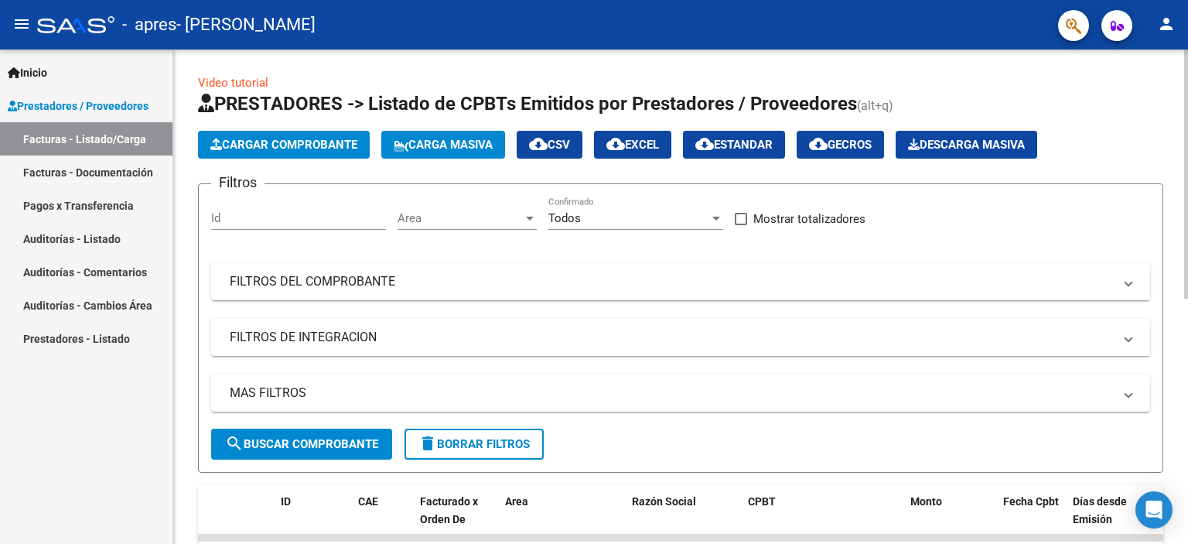
click at [296, 151] on button "Cargar Comprobante" at bounding box center [284, 145] width 172 height 28
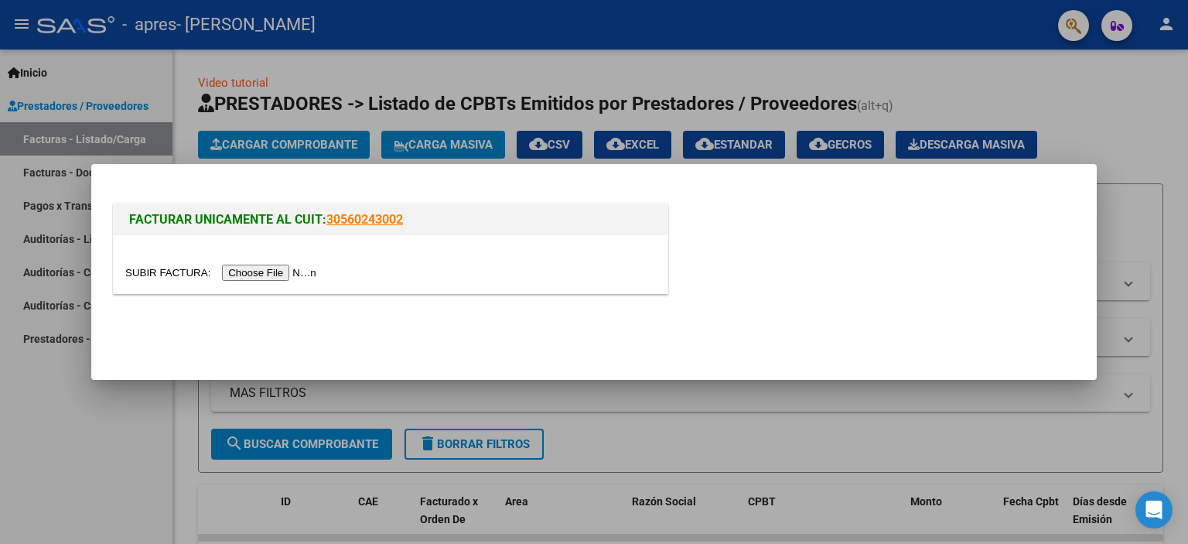
click at [275, 269] on input "file" at bounding box center [223, 273] width 196 height 16
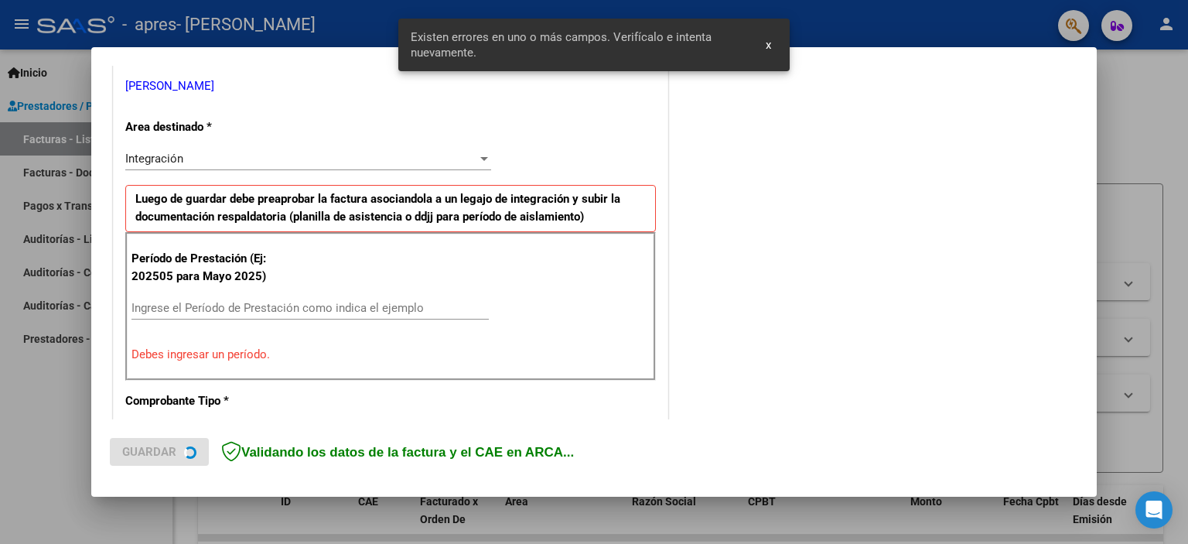
scroll to position [331, 0]
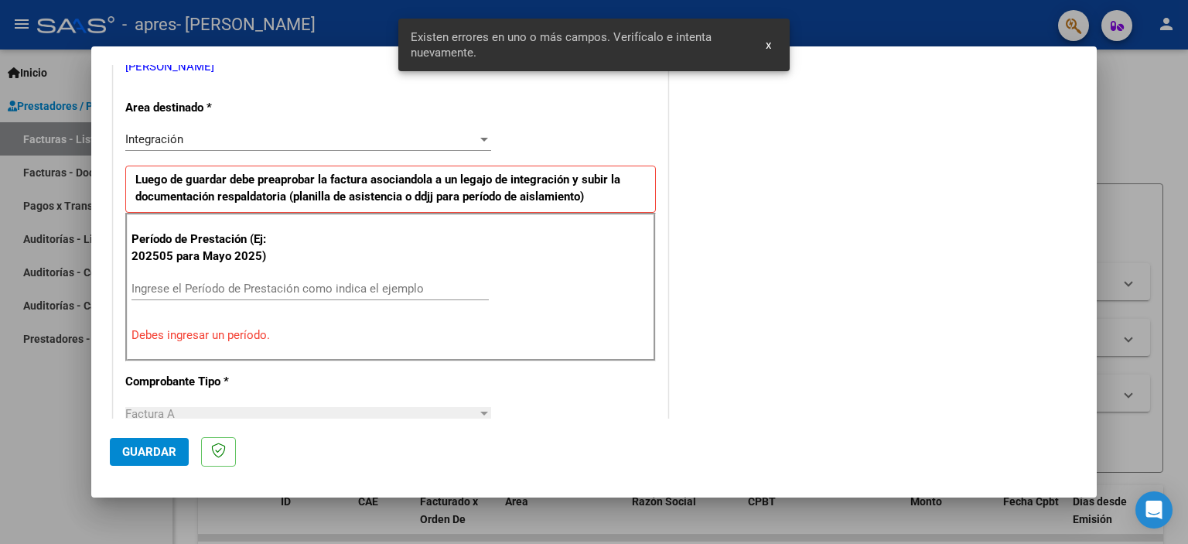
click at [210, 295] on div "Ingrese el Período de Prestación como indica el ejemplo" at bounding box center [309, 288] width 357 height 23
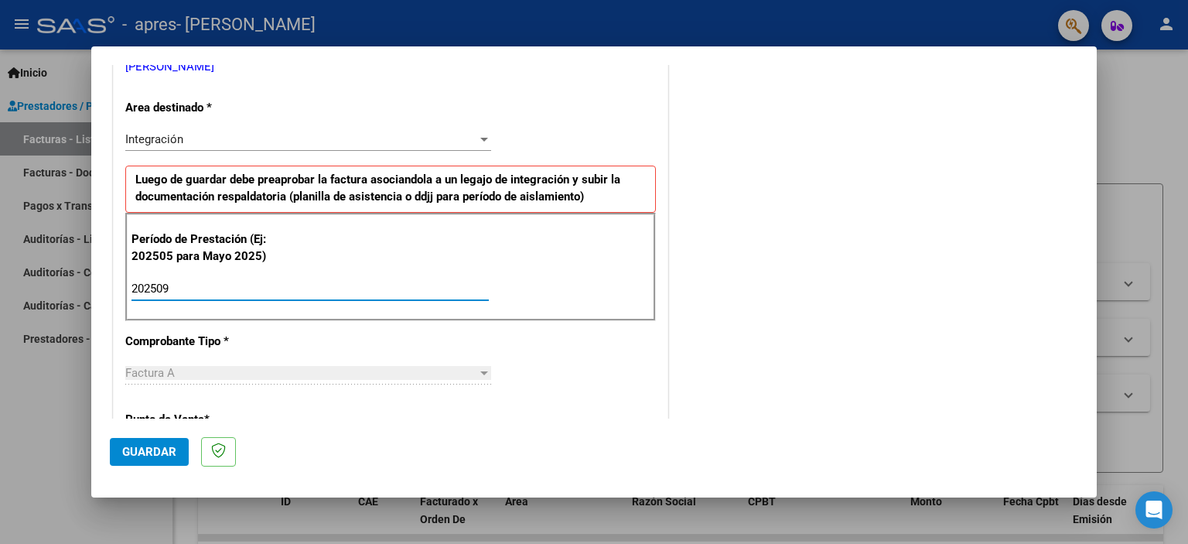
type input "202509"
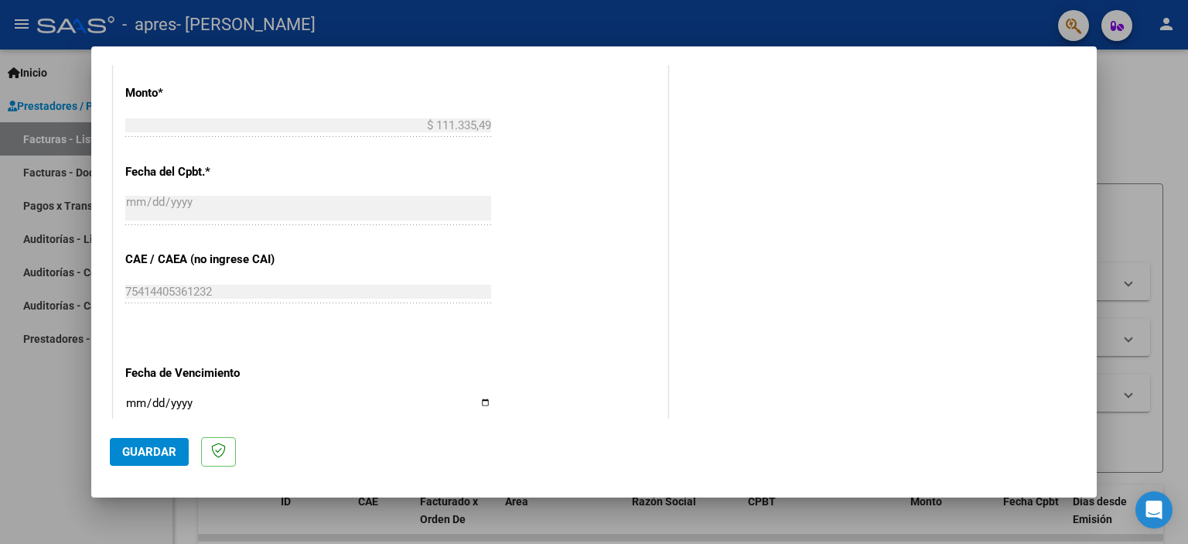
scroll to position [849, 0]
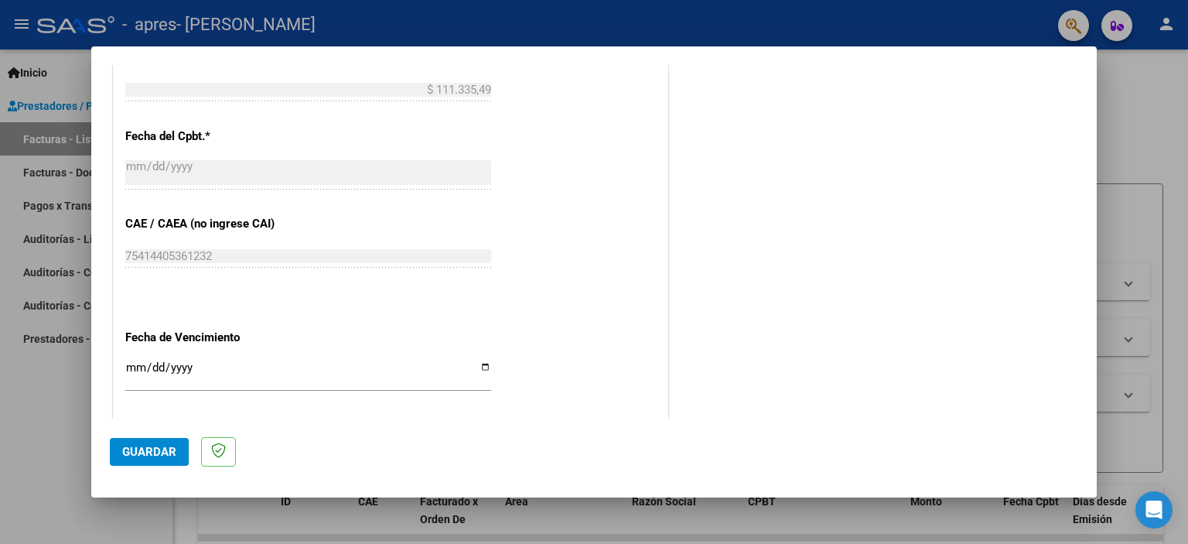
click at [128, 357] on div "Ingresar la fecha" at bounding box center [308, 373] width 366 height 33
type input "[DATE]"
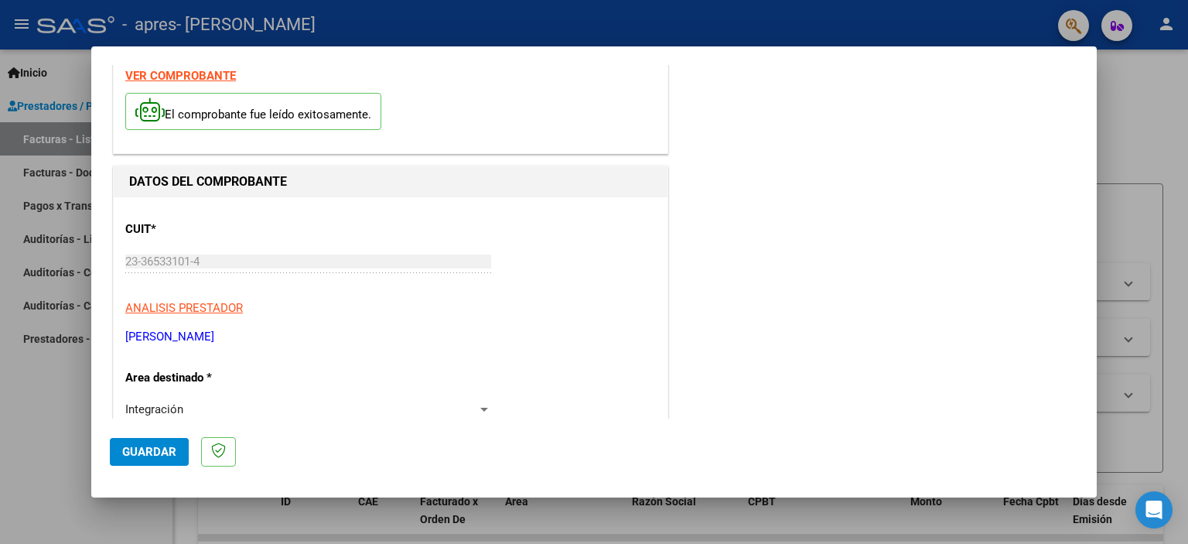
scroll to position [0, 0]
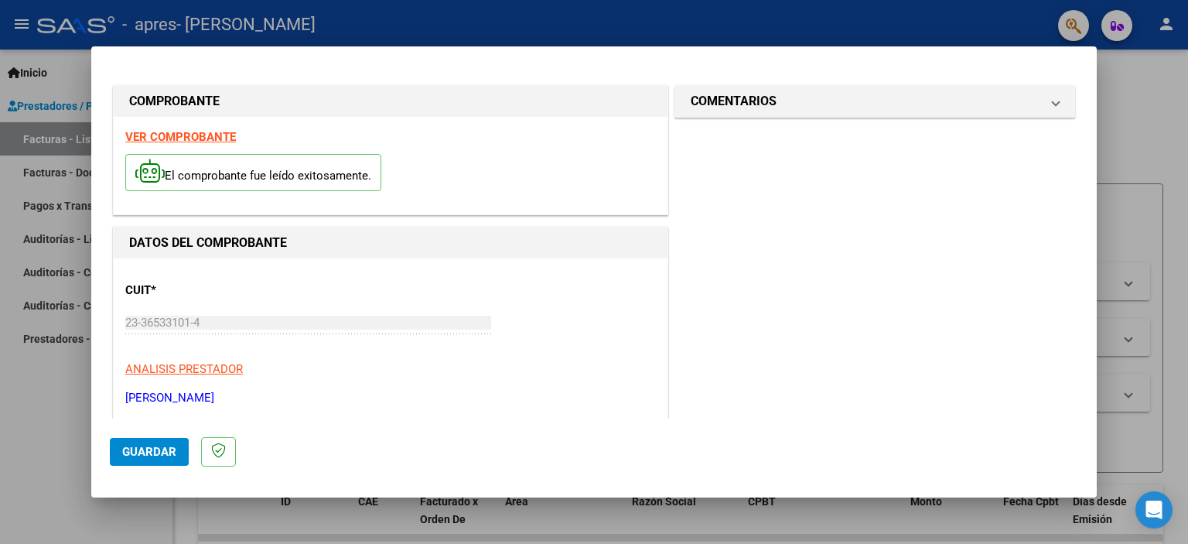
click at [147, 449] on span "Guardar" at bounding box center [149, 452] width 54 height 14
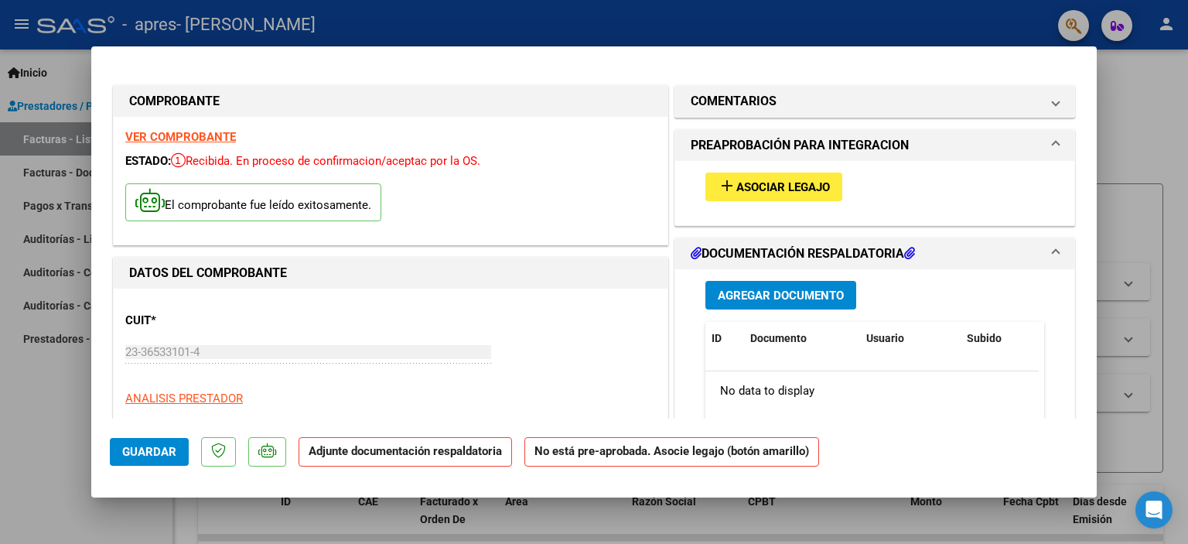
click at [761, 190] on span "Asociar Legajo" at bounding box center [783, 187] width 94 height 14
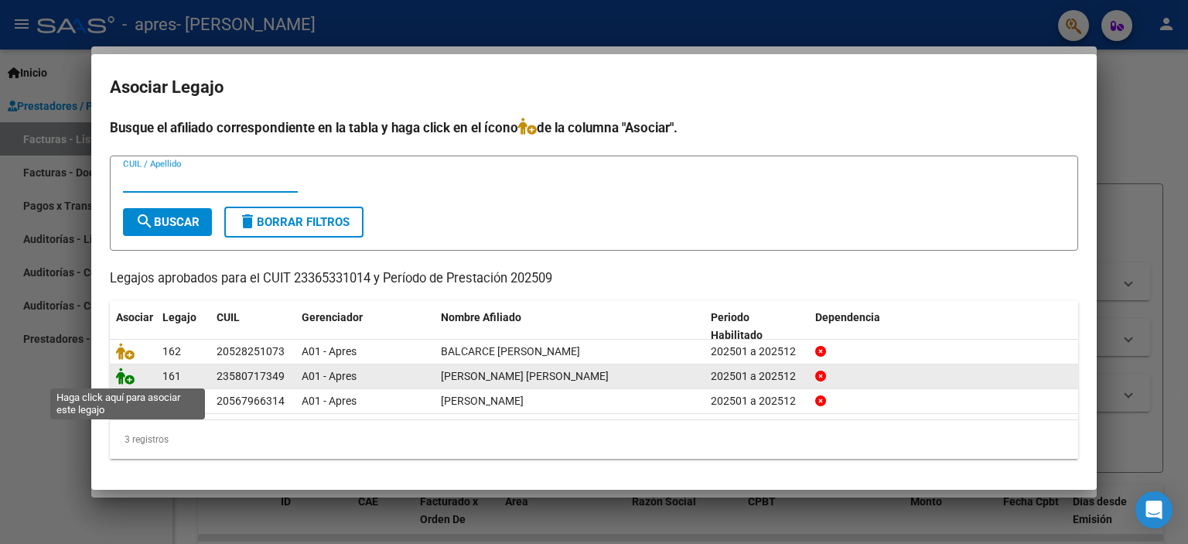
click at [125, 380] on icon at bounding box center [125, 375] width 19 height 17
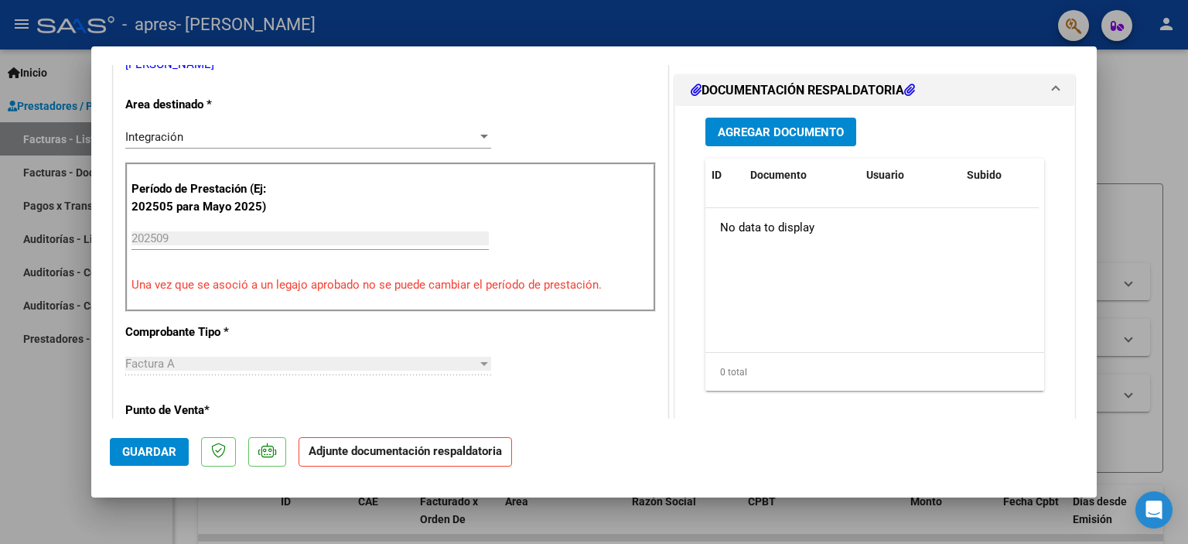
scroll to position [380, 0]
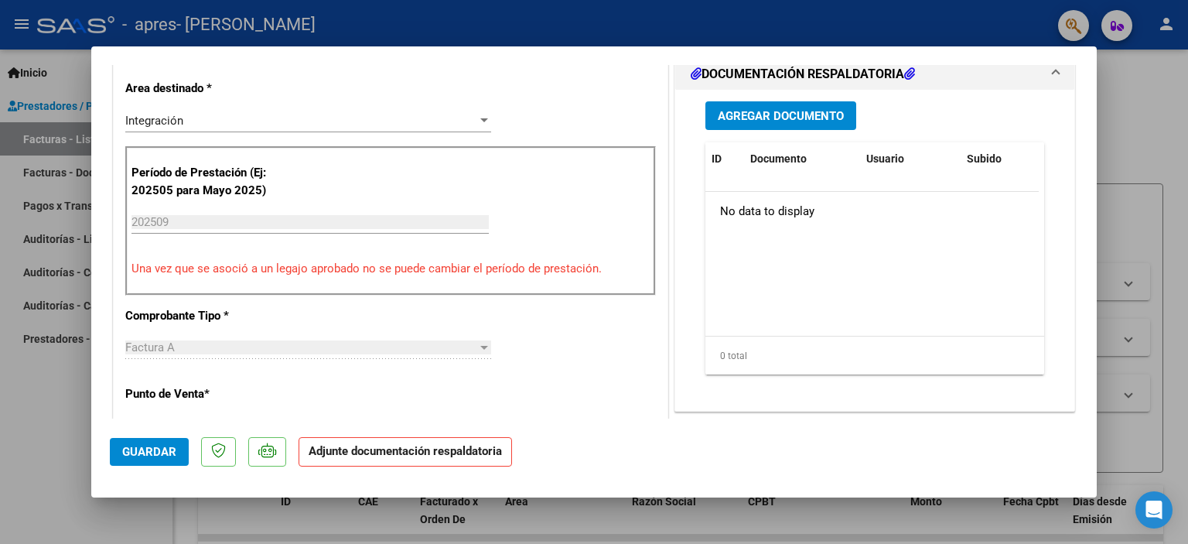
click at [834, 73] on h1 "DOCUMENTACIÓN RESPALDATORIA" at bounding box center [803, 74] width 224 height 19
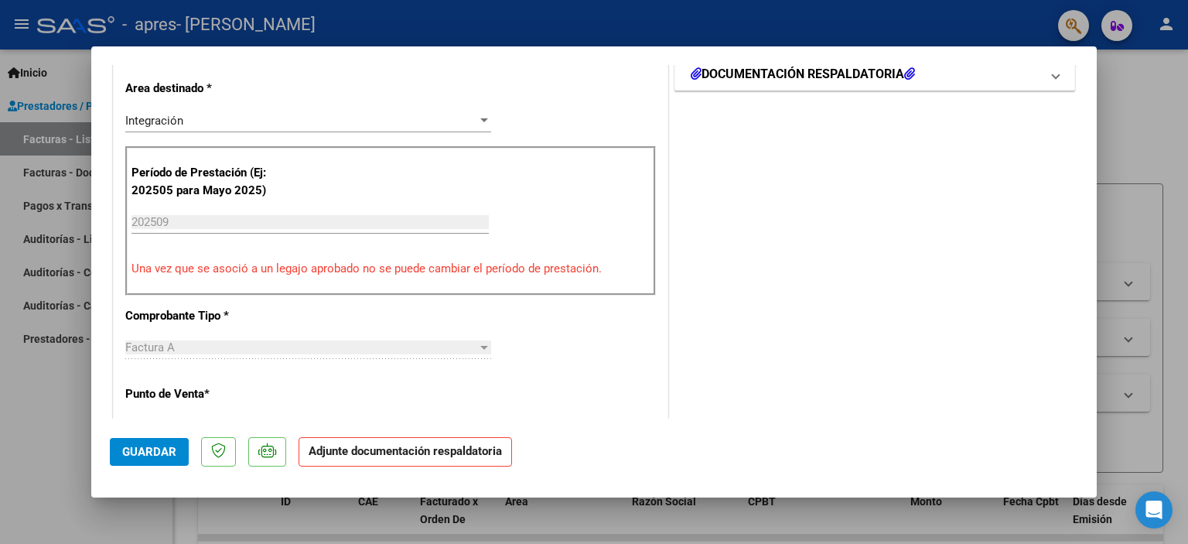
click at [862, 71] on h1 "DOCUMENTACIÓN RESPALDATORIA" at bounding box center [803, 74] width 224 height 19
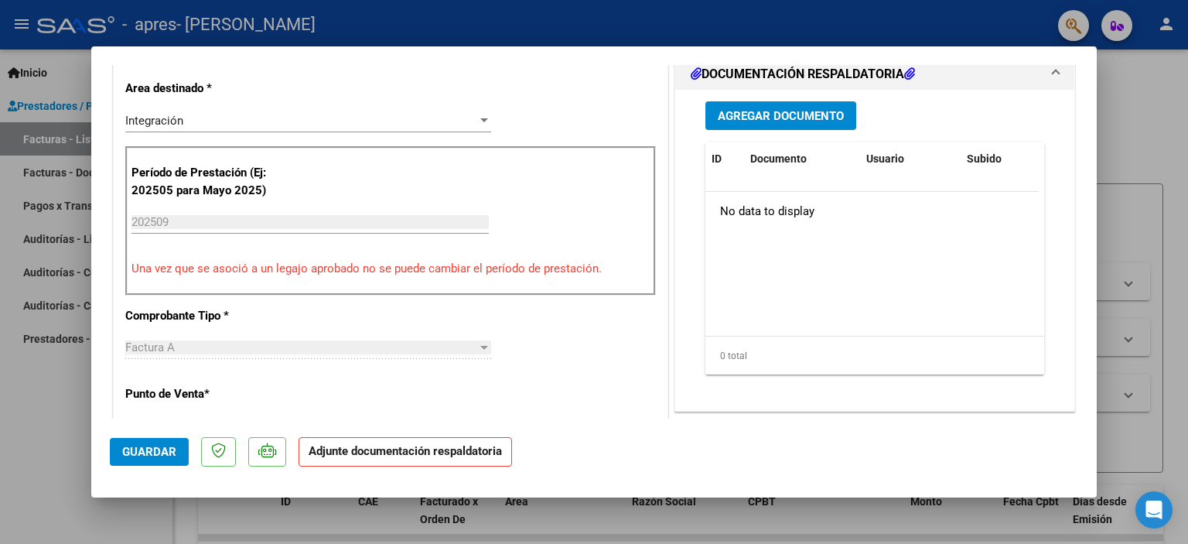
click at [781, 112] on span "Agregar Documento" at bounding box center [781, 116] width 126 height 14
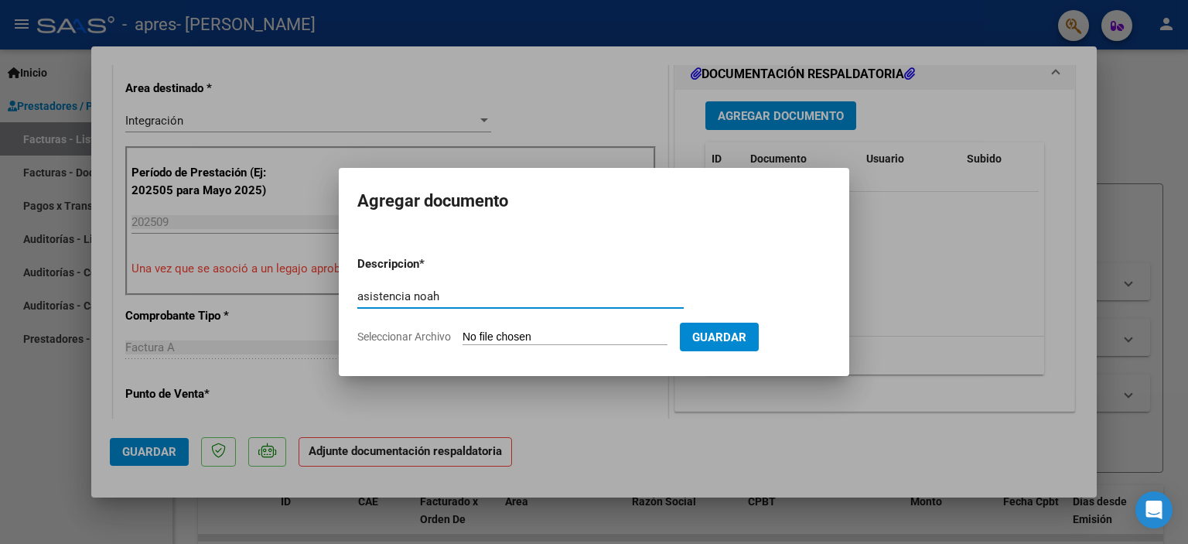
type input "asistencia noah"
click at [507, 326] on form "Descripcion * asistencia noah Escriba aquí una descripcion Seleccionar Archivo …" at bounding box center [593, 300] width 473 height 113
click at [516, 336] on input "Seleccionar Archivo" at bounding box center [564, 337] width 205 height 15
type input "C:\fakepath\asistencia noah.pdf"
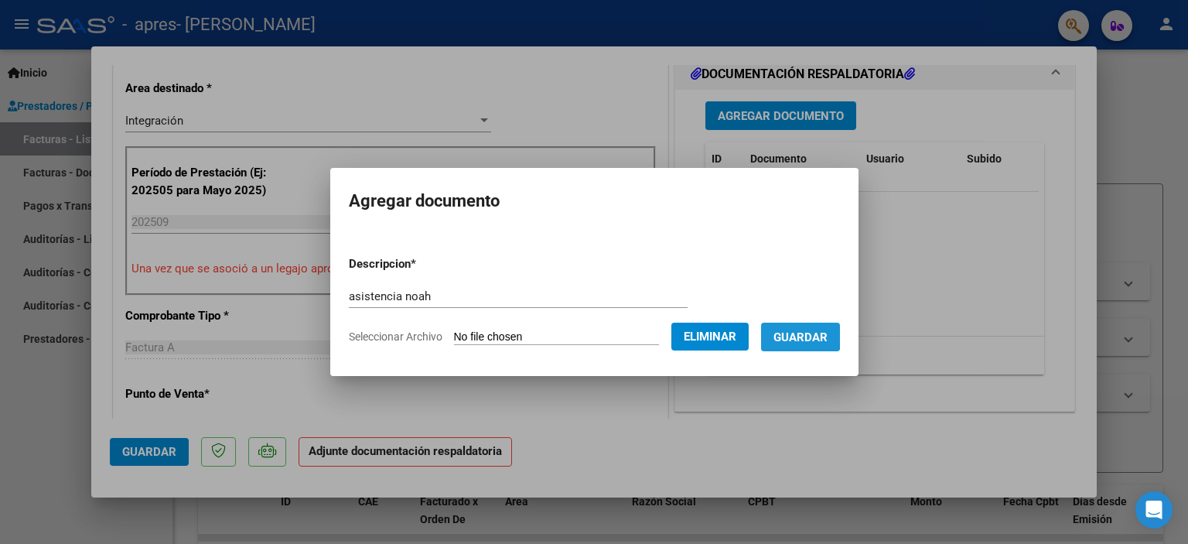
click at [802, 334] on span "Guardar" at bounding box center [800, 337] width 54 height 14
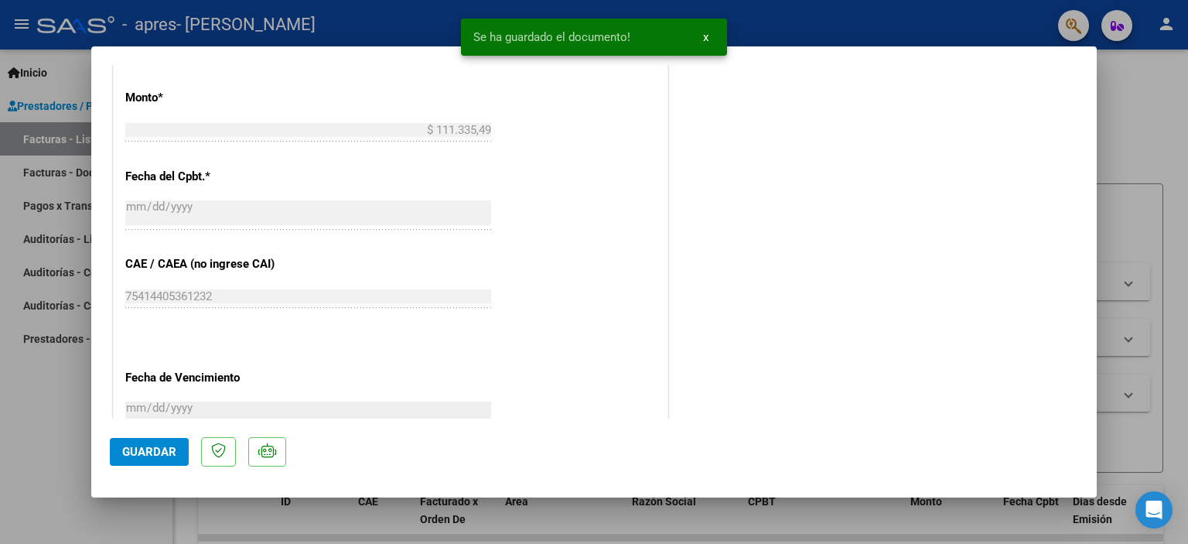
scroll to position [1029, 0]
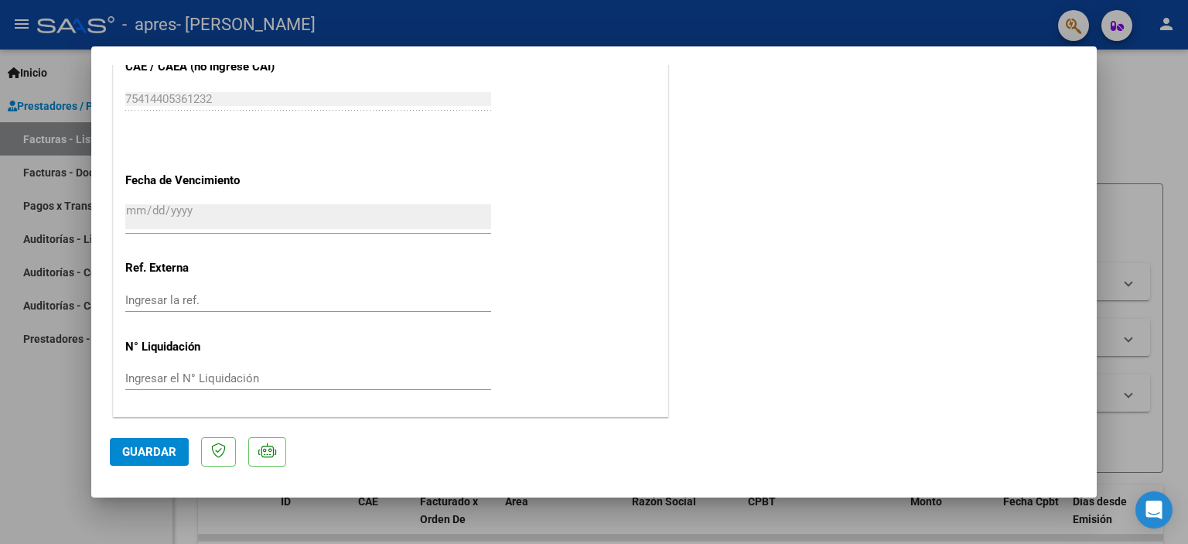
click at [157, 452] on span "Guardar" at bounding box center [149, 452] width 54 height 14
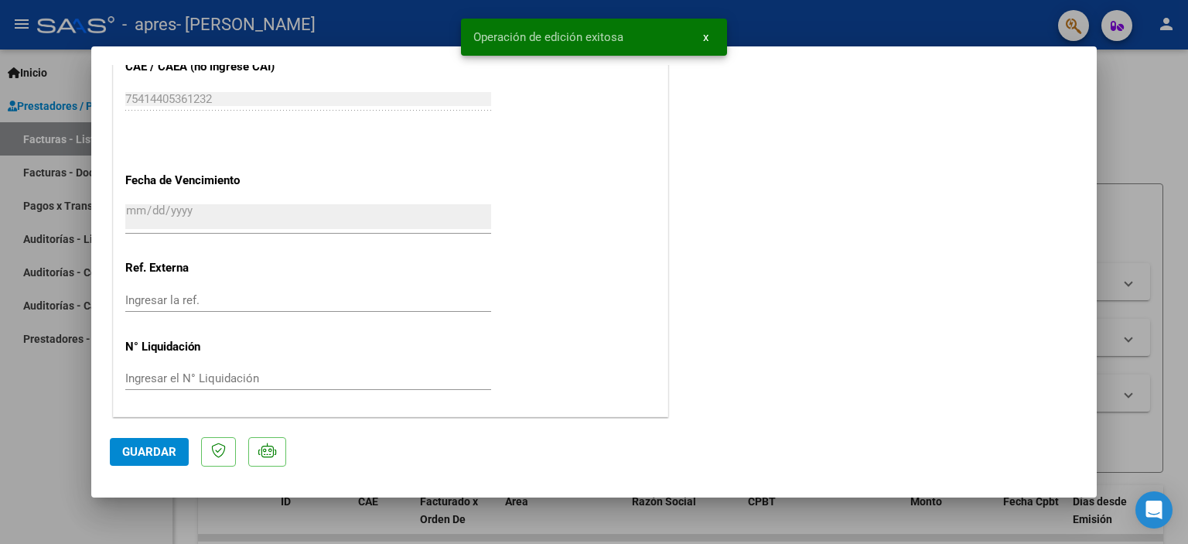
click at [1139, 125] on div at bounding box center [594, 272] width 1188 height 544
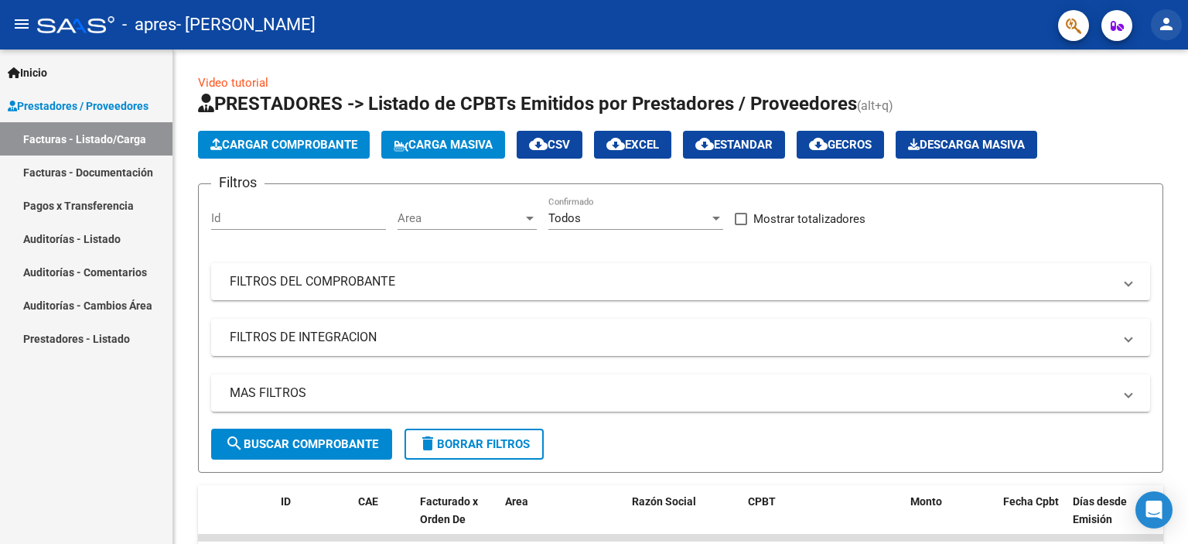
click at [1163, 22] on mat-icon "person" at bounding box center [1166, 24] width 19 height 19
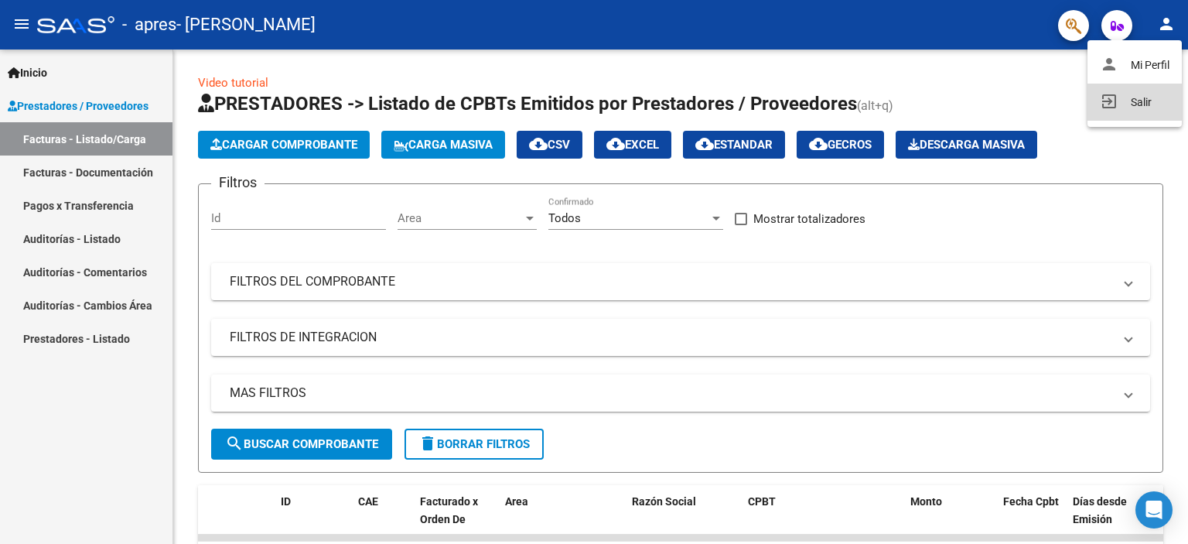
click at [1138, 104] on button "exit_to_app Salir" at bounding box center [1134, 102] width 94 height 37
